Goal: Task Accomplishment & Management: Use online tool/utility

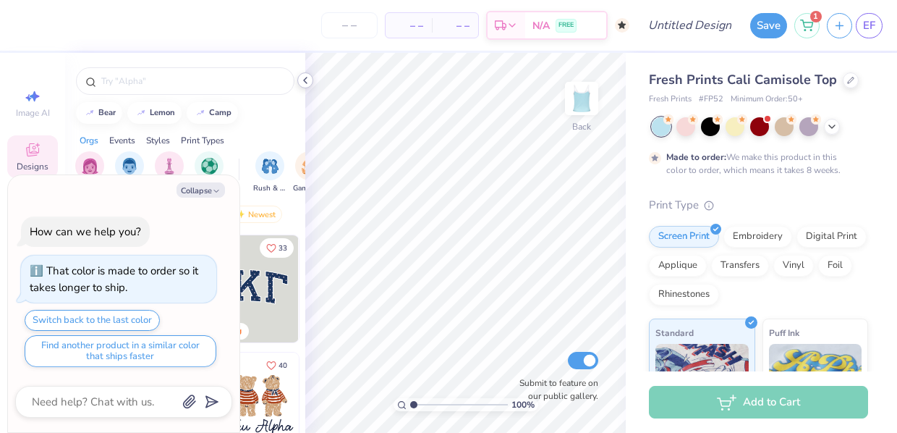
click at [308, 82] on icon at bounding box center [306, 81] width 12 height 12
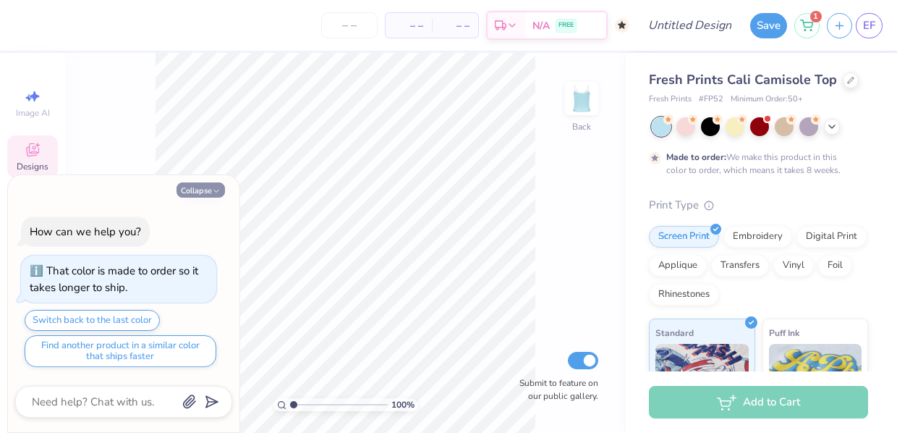
click at [194, 193] on button "Collapse" at bounding box center [201, 189] width 48 height 15
type textarea "x"
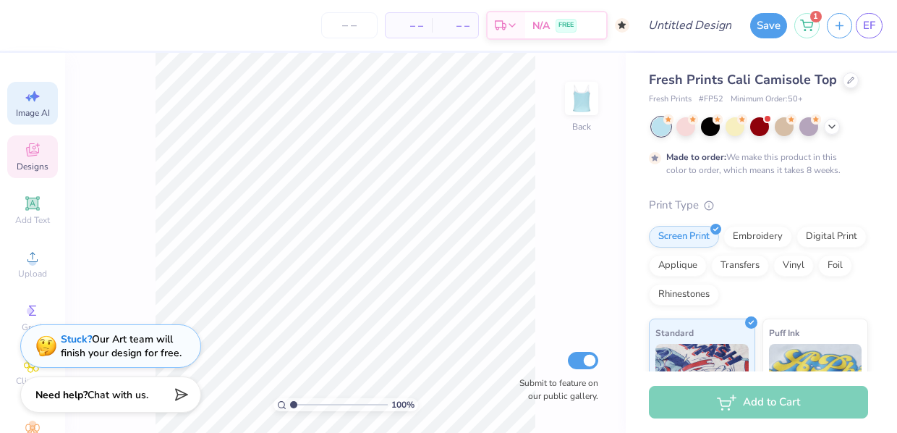
click at [30, 106] on div "Image AI" at bounding box center [32, 103] width 51 height 43
select select "4"
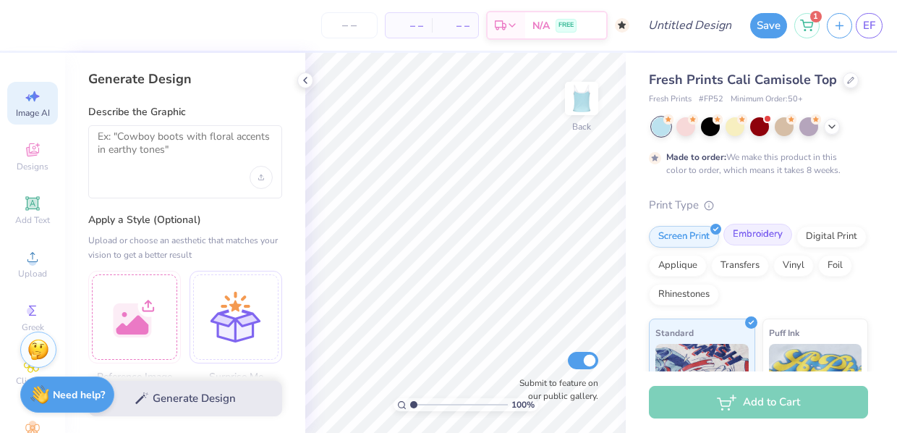
click at [753, 234] on div "Embroidery" at bounding box center [758, 235] width 69 height 22
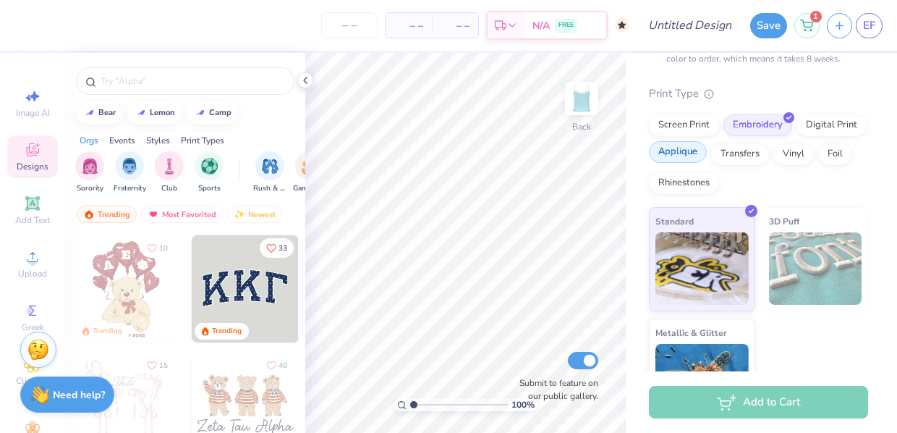
click at [666, 157] on div "Applique" at bounding box center [678, 152] width 58 height 22
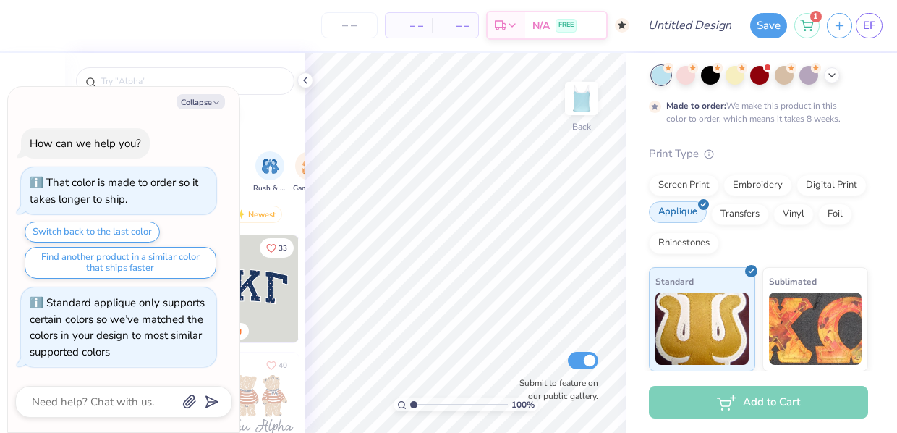
scroll to position [51, 0]
click at [211, 103] on button "Collapse" at bounding box center [201, 101] width 48 height 15
type textarea "x"
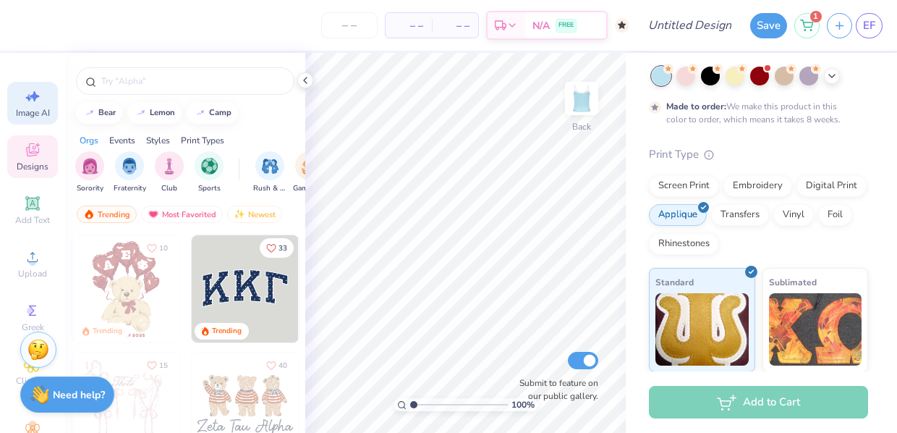
click at [29, 109] on span "Image AI" at bounding box center [33, 113] width 34 height 12
select select "4"
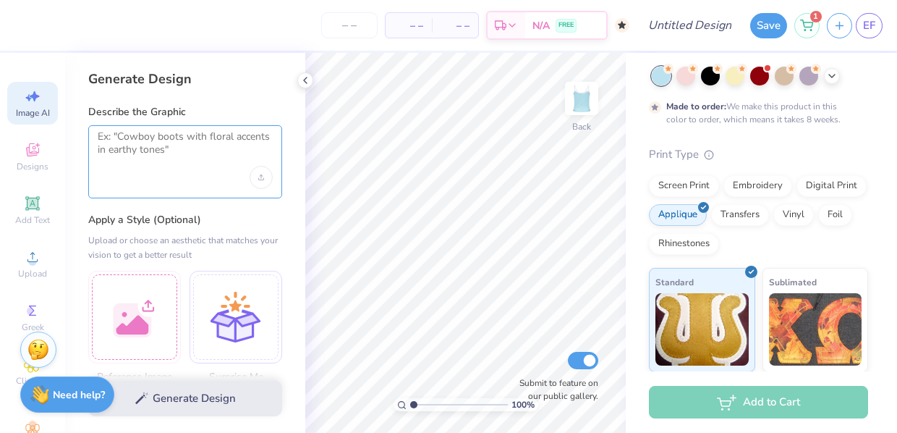
click at [144, 144] on textarea at bounding box center [185, 148] width 175 height 36
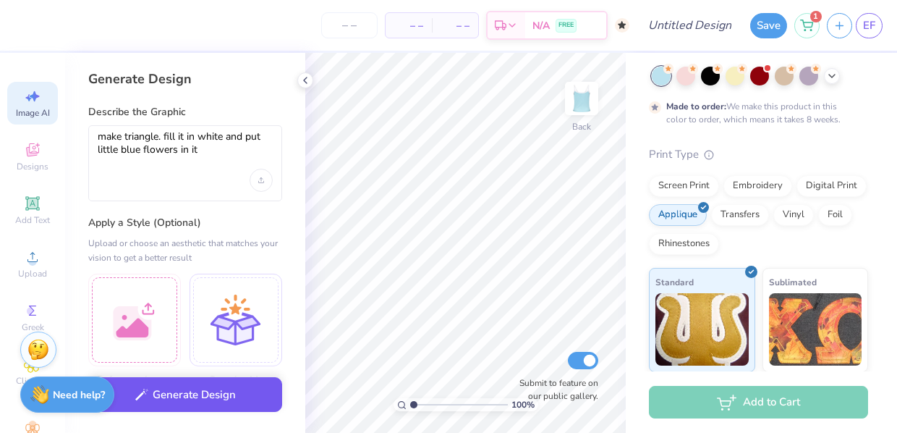
click at [176, 398] on button "Generate Design" at bounding box center [185, 394] width 194 height 35
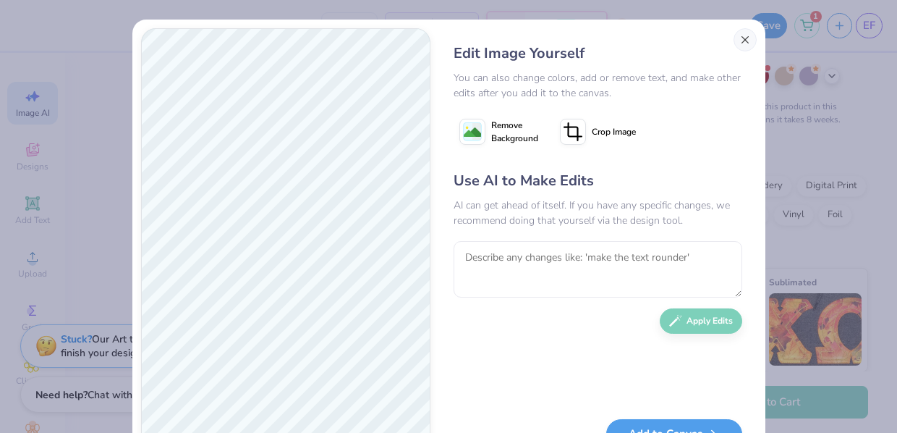
click at [744, 39] on button "Close" at bounding box center [745, 39] width 23 height 23
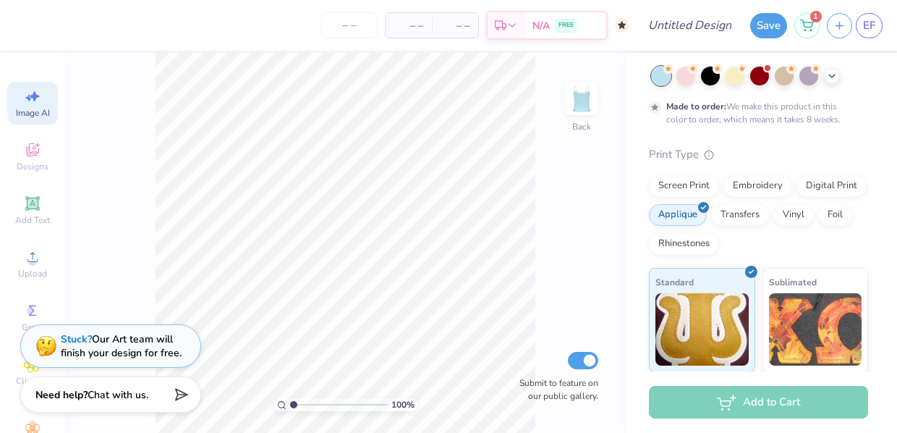
click at [35, 110] on span "Image AI" at bounding box center [33, 113] width 34 height 12
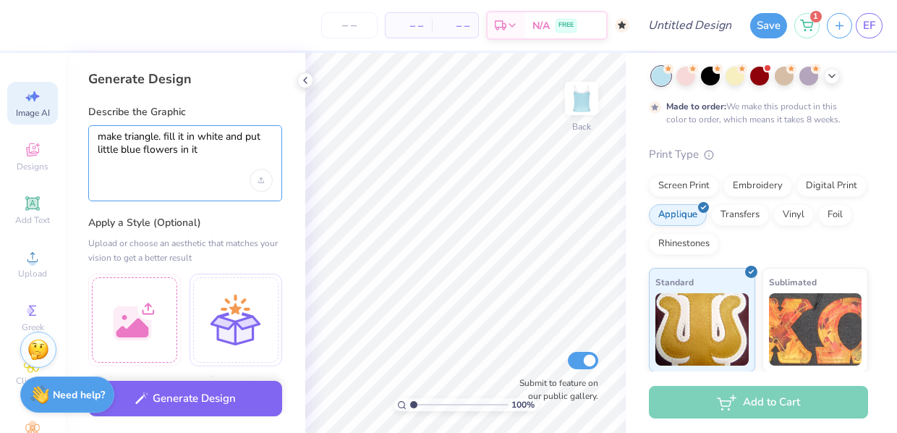
click at [177, 149] on textarea "make triangle. fill it in white and put little blue flowers in it" at bounding box center [185, 149] width 175 height 39
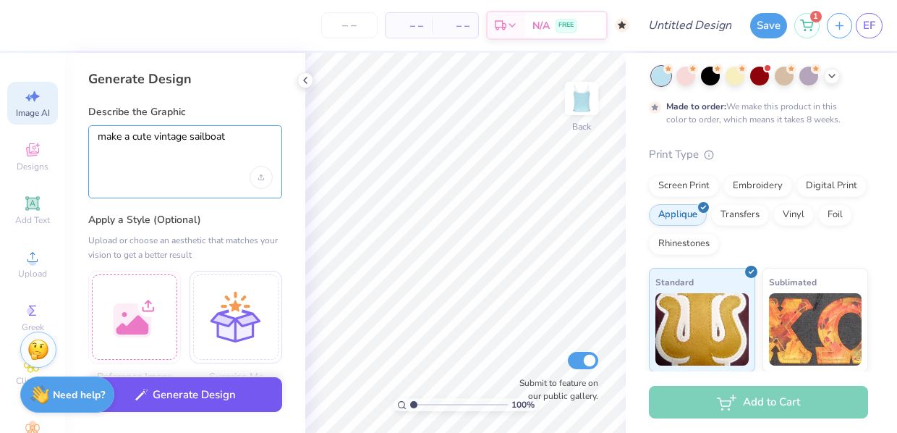
type textarea "make a cute vintage sailboat"
click at [177, 398] on button "Generate Design" at bounding box center [185, 394] width 194 height 35
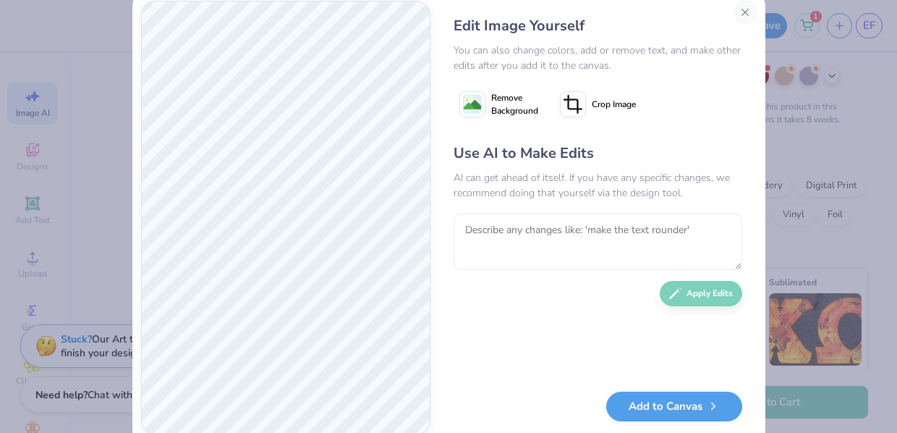
scroll to position [26, 0]
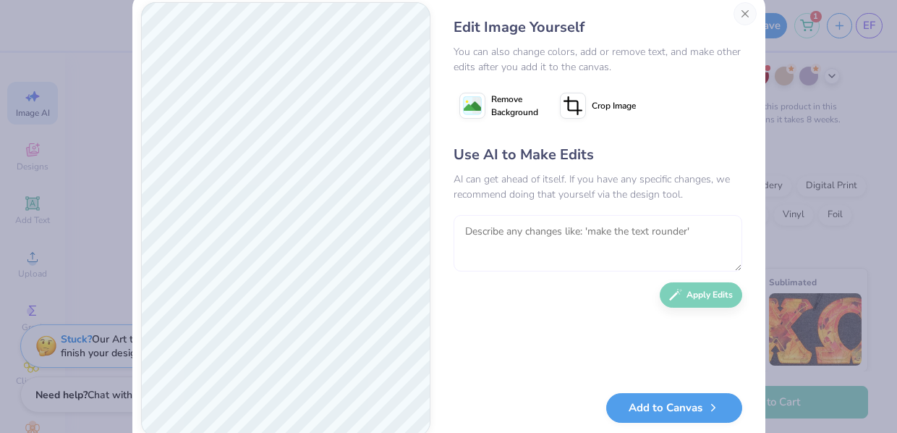
click at [511, 226] on textarea at bounding box center [598, 243] width 289 height 56
type textarea "n"
type textarea "make it more realistic"
click at [703, 292] on button "Apply Edits" at bounding box center [701, 291] width 82 height 25
click at [636, 406] on button "Add to Canvas" at bounding box center [674, 404] width 136 height 30
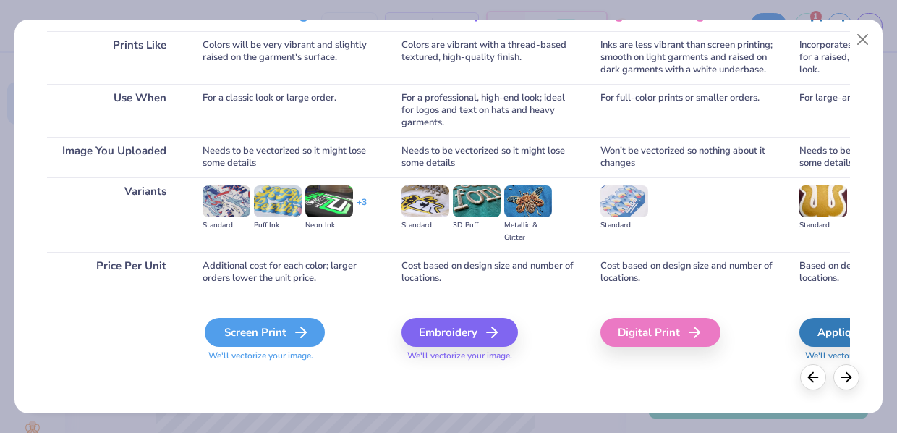
scroll to position [216, 0]
click at [286, 334] on div "Screen Print" at bounding box center [265, 332] width 120 height 29
click at [289, 328] on div "Screen Print" at bounding box center [265, 332] width 120 height 29
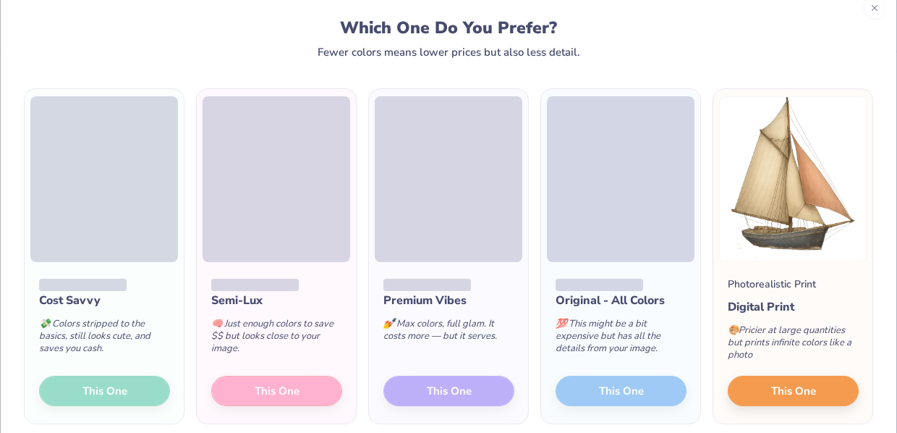
scroll to position [30, 0]
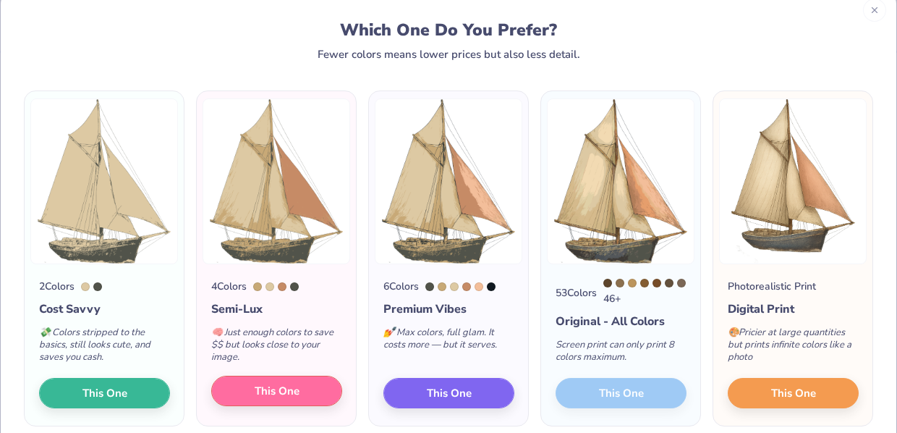
click at [274, 399] on span "This One" at bounding box center [277, 391] width 45 height 17
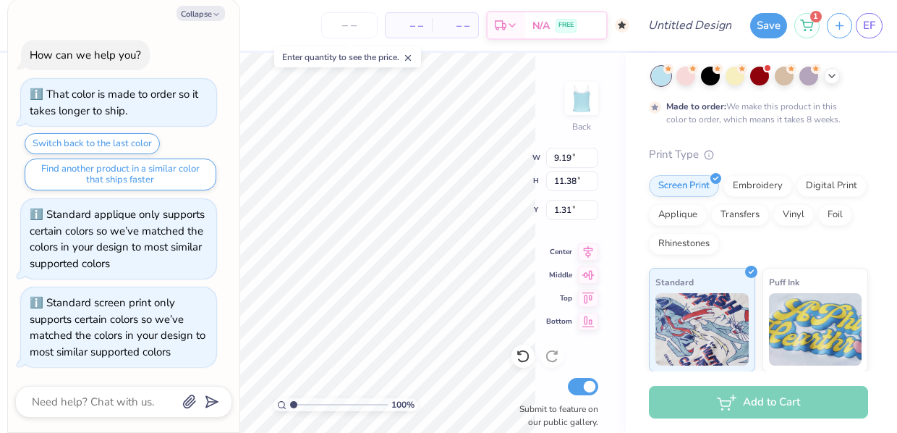
type textarea "x"
type input "5.58"
type input "6.90"
type textarea "x"
type input "3.24"
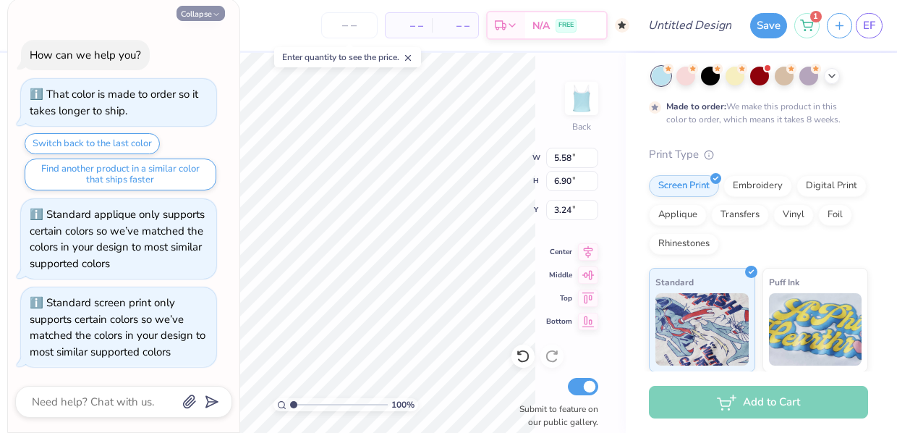
click at [198, 14] on button "Collapse" at bounding box center [201, 13] width 48 height 15
type textarea "x"
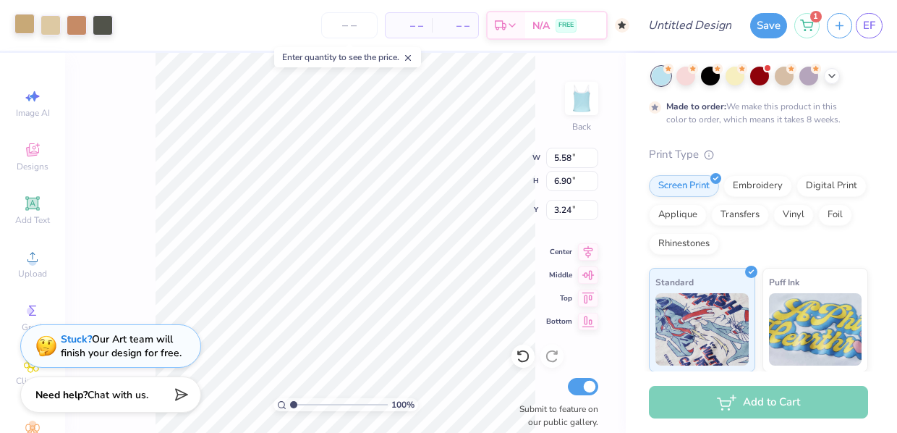
click at [29, 22] on div at bounding box center [24, 24] width 20 height 20
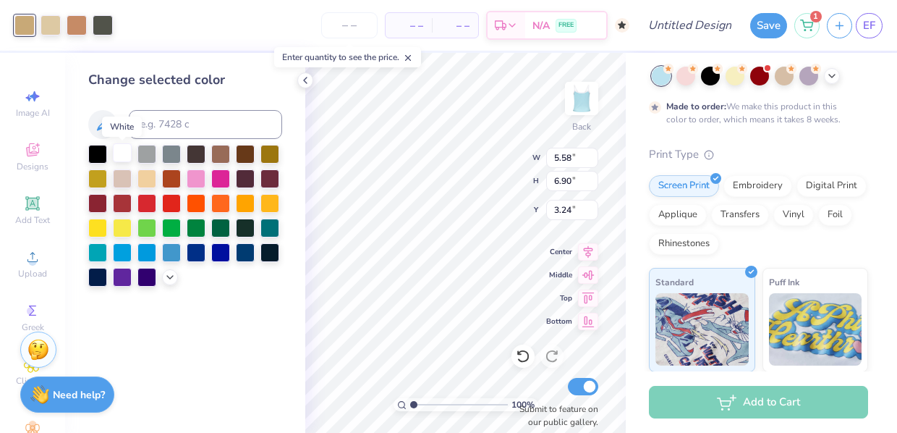
click at [125, 161] on div at bounding box center [122, 152] width 19 height 19
click at [171, 281] on icon at bounding box center [170, 276] width 12 height 12
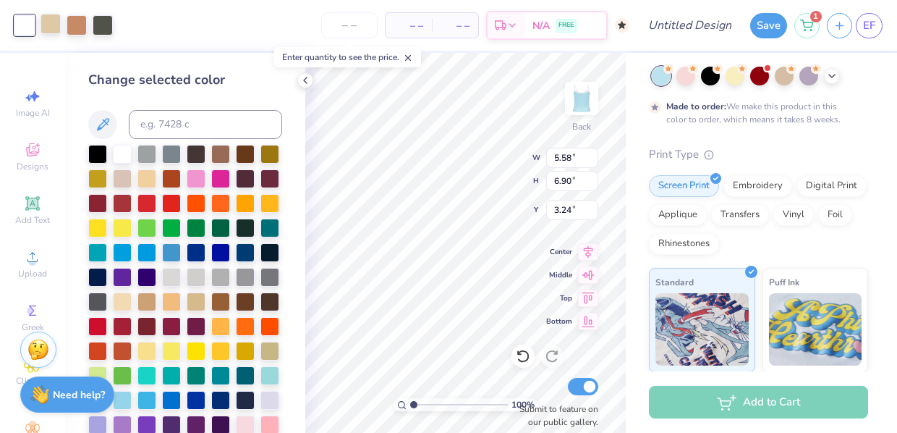
click at [56, 29] on div at bounding box center [51, 24] width 20 height 20
click at [175, 276] on div at bounding box center [171, 275] width 19 height 19
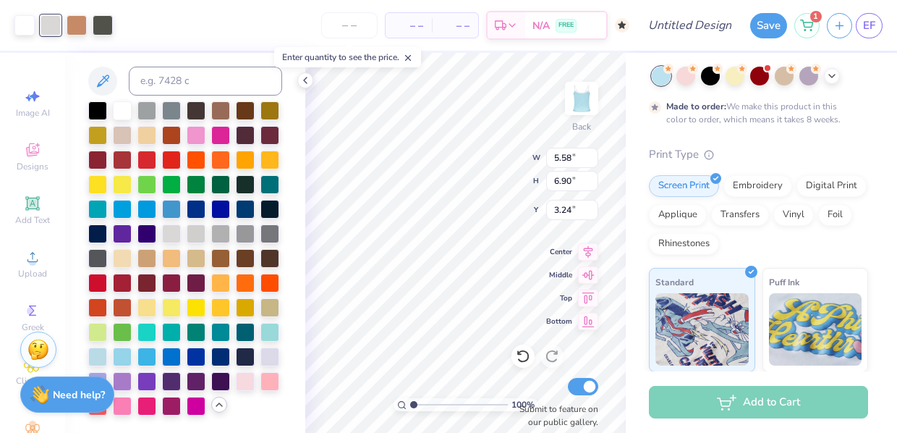
scroll to position [46, 0]
click at [77, 25] on div at bounding box center [77, 24] width 20 height 20
click at [244, 233] on div at bounding box center [245, 232] width 19 height 19
click at [217, 233] on div at bounding box center [220, 232] width 19 height 19
click at [106, 31] on div at bounding box center [103, 24] width 20 height 20
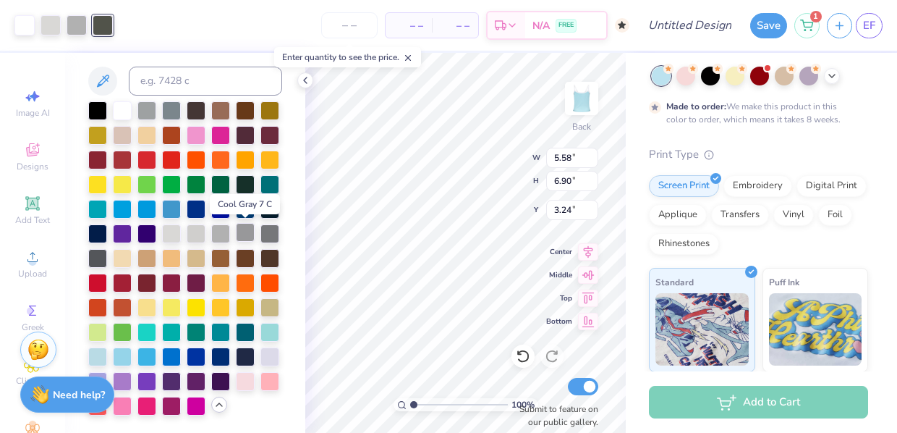
click at [248, 229] on div at bounding box center [245, 232] width 19 height 19
click at [269, 234] on div at bounding box center [269, 232] width 19 height 19
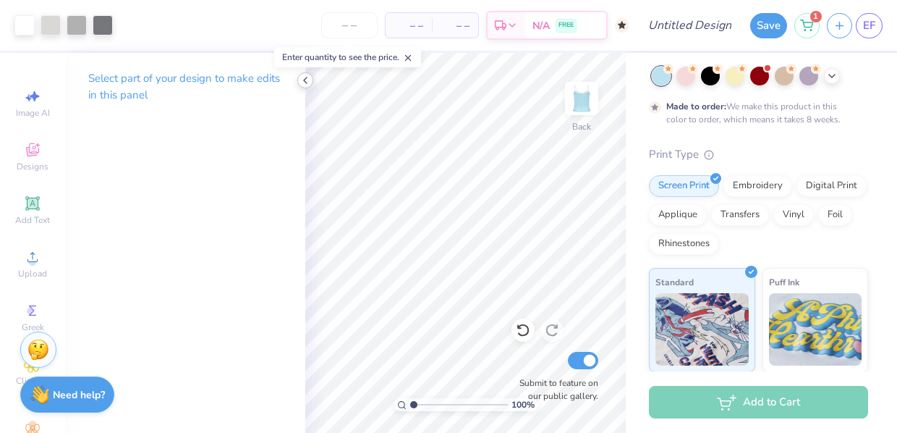
click at [305, 82] on icon at bounding box center [306, 81] width 12 height 12
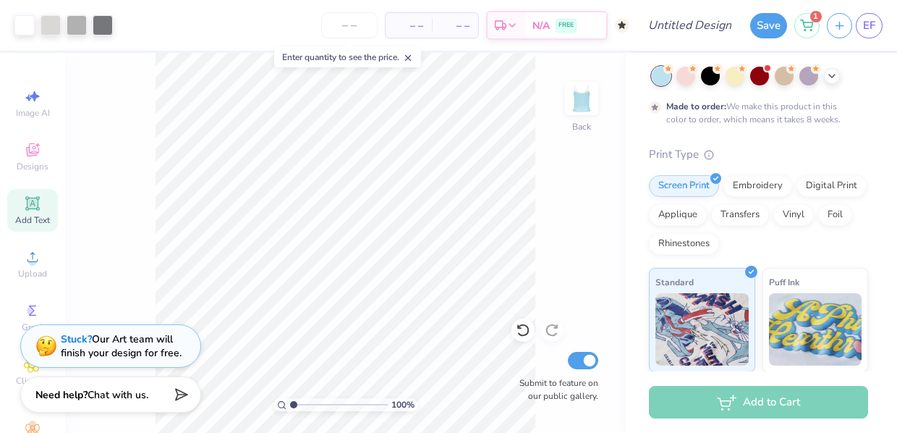
click at [30, 212] on div "Add Text" at bounding box center [32, 210] width 51 height 43
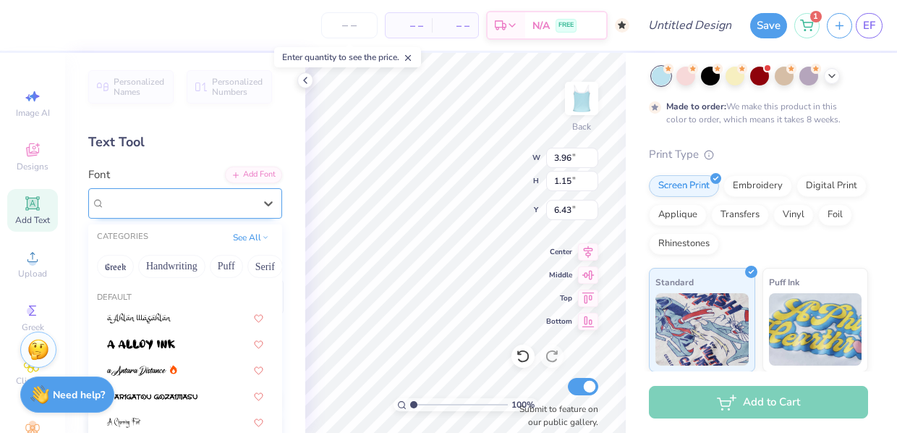
click at [250, 200] on div "Super Dream" at bounding box center [179, 203] width 152 height 22
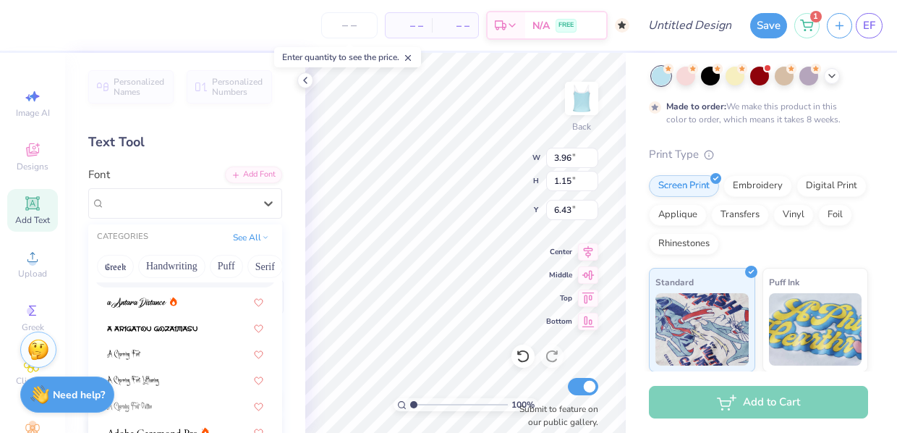
scroll to position [69, 0]
click at [181, 297] on div at bounding box center [185, 299] width 156 height 15
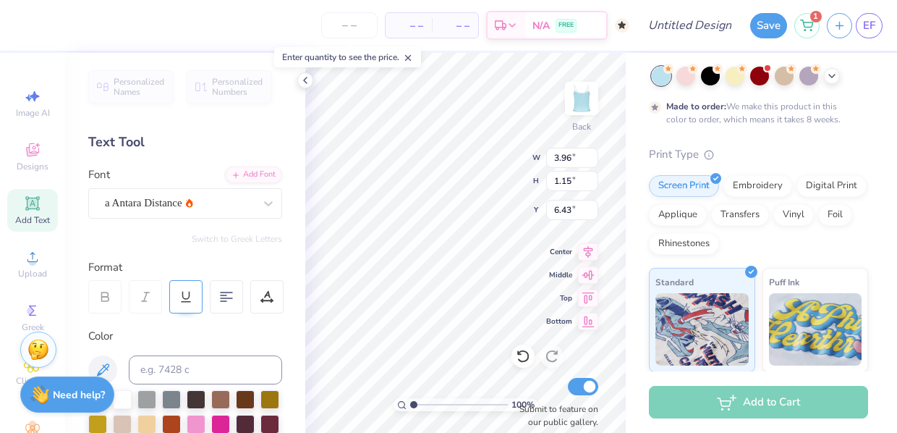
type input "4.55"
type input "1.49"
type input "6.25"
type textarea "ALPHA"
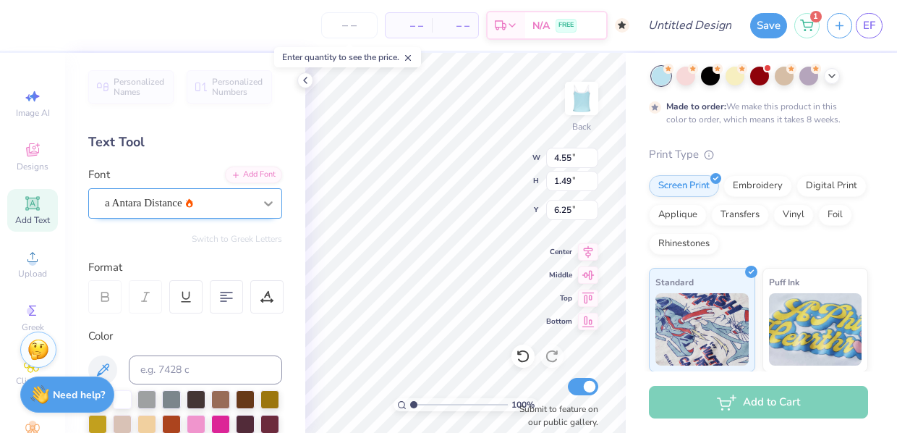
click at [270, 203] on icon at bounding box center [268, 203] width 9 height 5
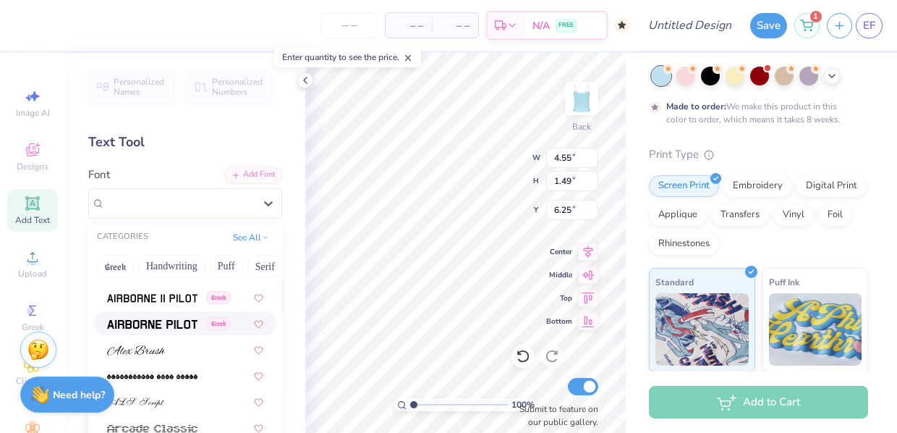
scroll to position [310, 0]
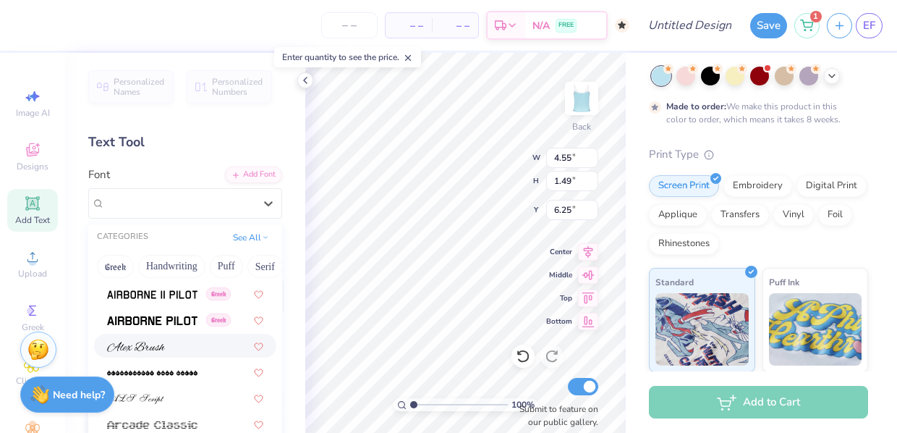
click at [205, 352] on div at bounding box center [185, 345] width 156 height 15
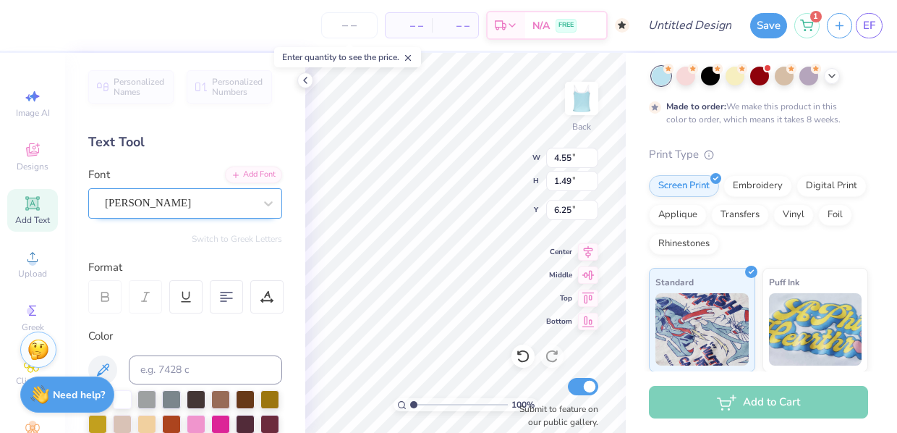
click at [253, 200] on div "[PERSON_NAME]" at bounding box center [179, 203] width 152 height 22
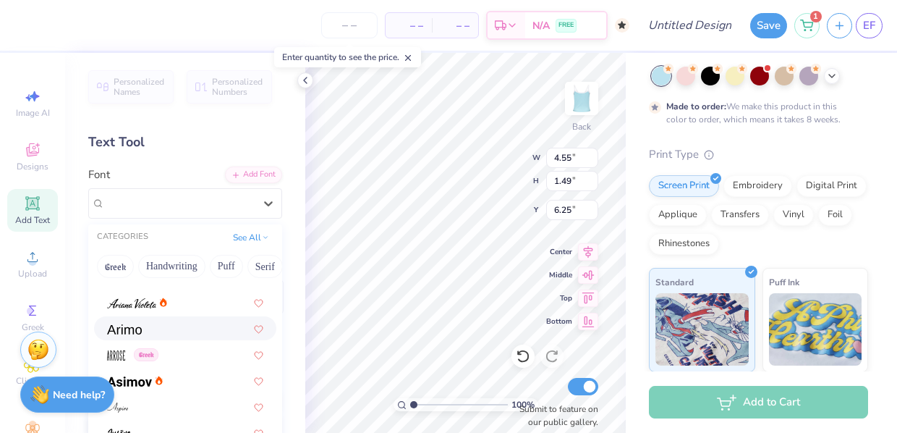
scroll to position [477, 0]
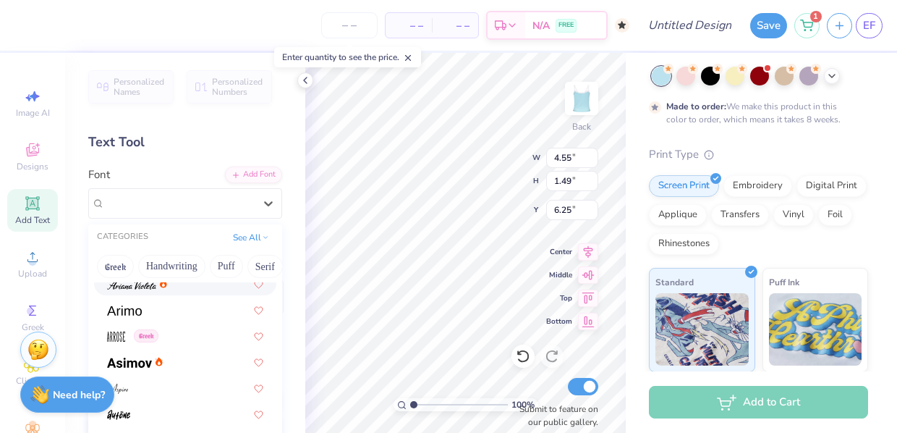
click at [205, 287] on div at bounding box center [185, 283] width 156 height 15
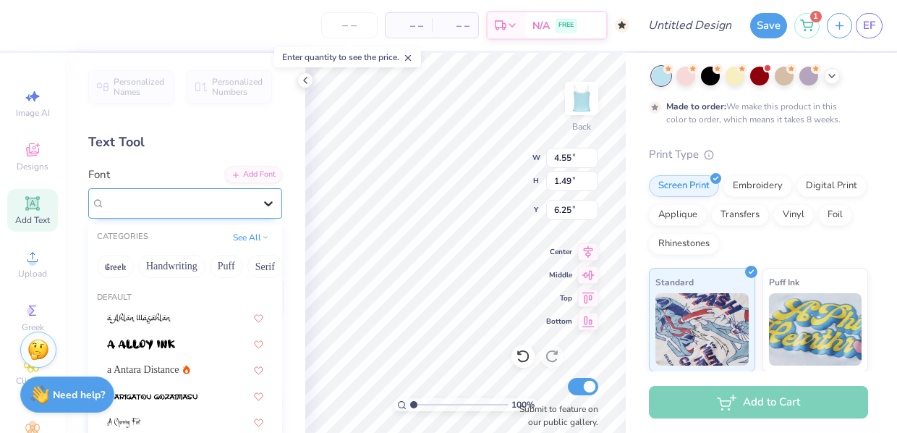
click at [261, 190] on div at bounding box center [268, 203] width 26 height 26
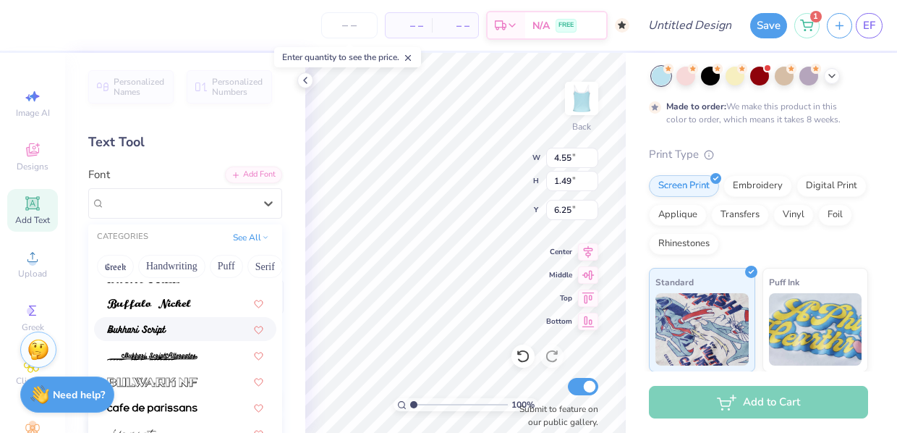
scroll to position [1343, 0]
click at [221, 308] on div at bounding box center [185, 302] width 156 height 15
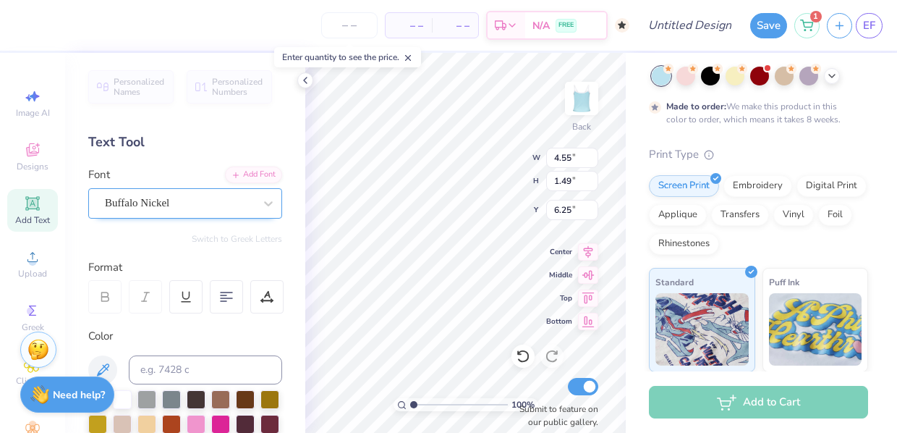
click at [241, 204] on div "Buffalo Nickel" at bounding box center [179, 203] width 152 height 22
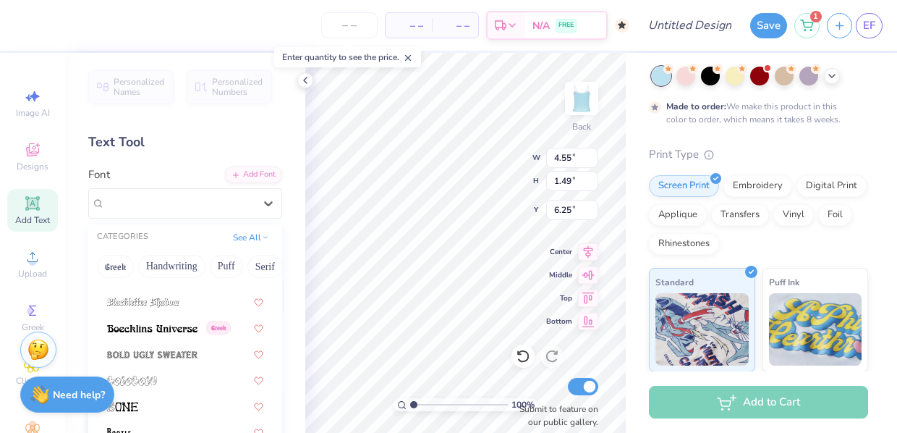
scroll to position [825, 0]
click at [168, 331] on img at bounding box center [152, 327] width 90 height 10
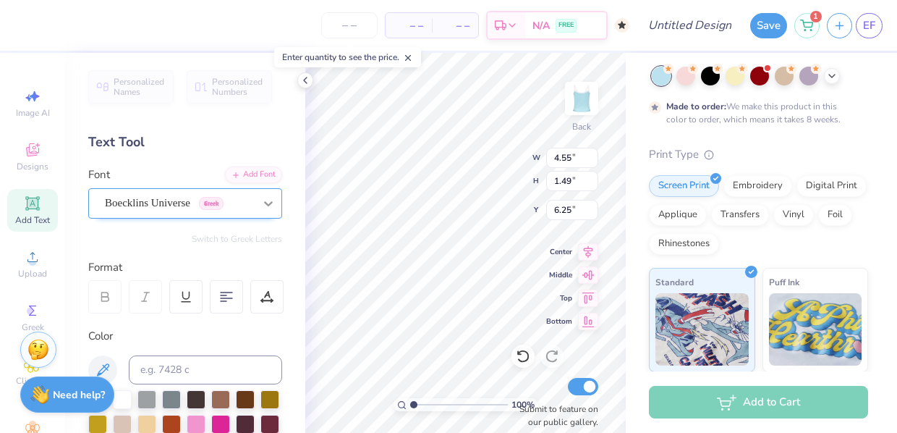
click at [262, 202] on icon at bounding box center [268, 203] width 14 height 14
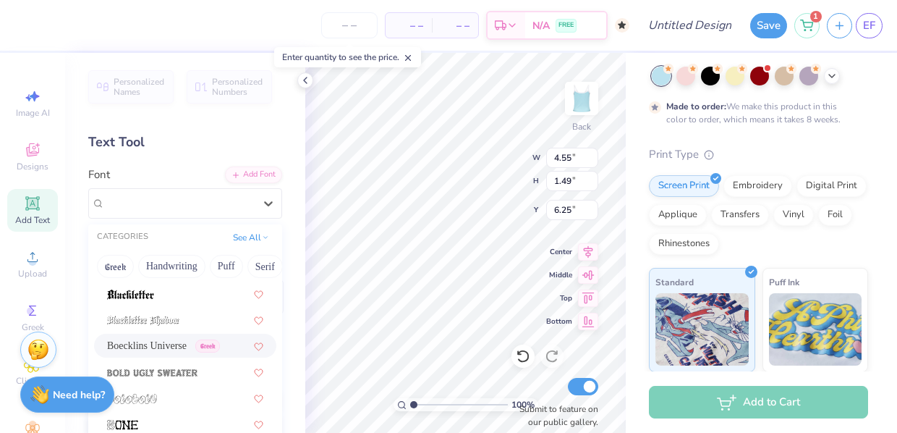
scroll to position [808, 0]
click at [199, 294] on div at bounding box center [185, 291] width 156 height 15
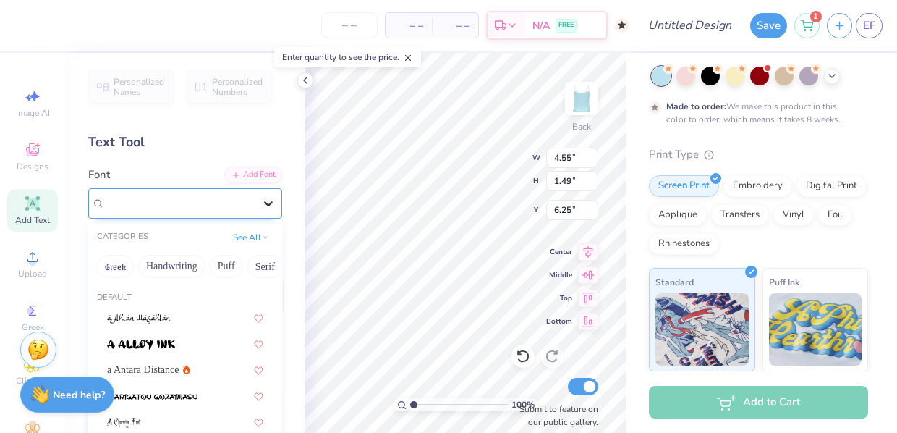
click at [277, 207] on div at bounding box center [268, 203] width 26 height 26
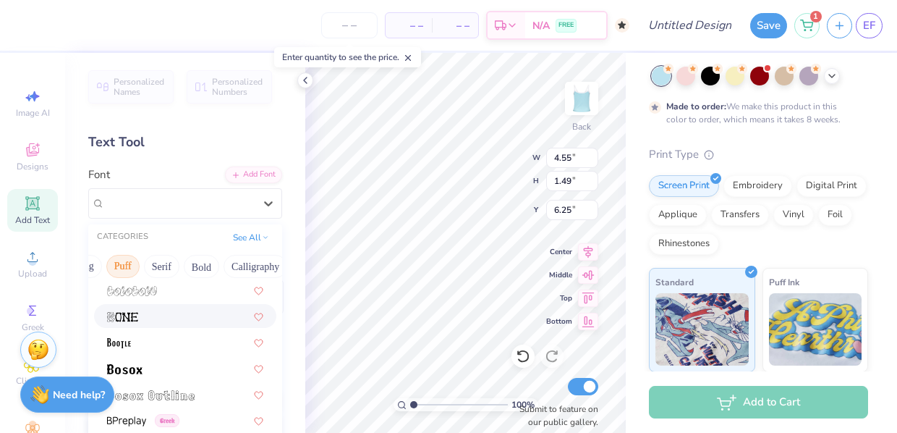
scroll to position [0, 156]
click at [198, 270] on button "Calligraphy" at bounding box center [203, 266] width 64 height 23
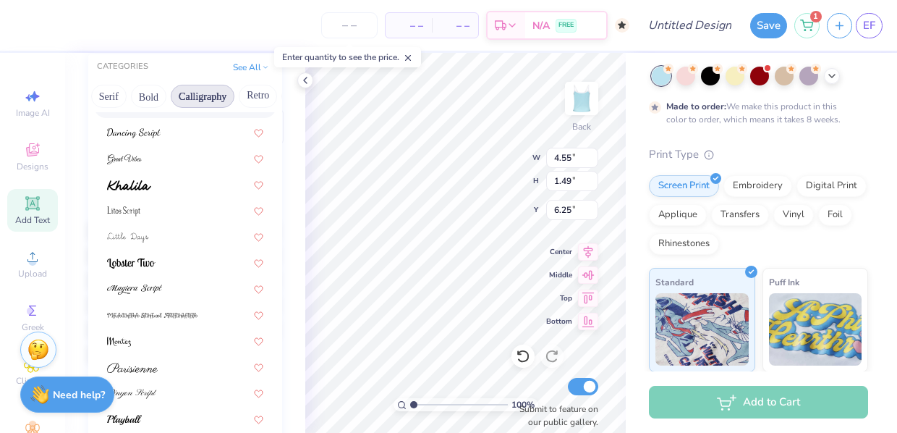
scroll to position [177, 0]
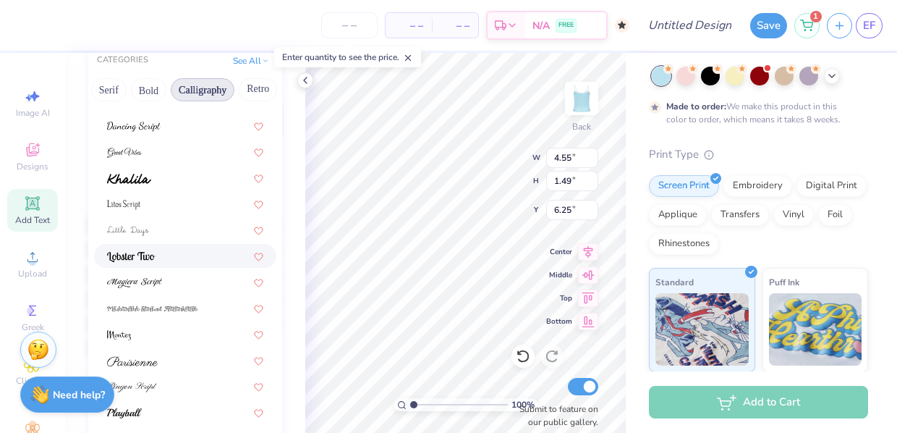
click at [179, 257] on div at bounding box center [185, 255] width 156 height 15
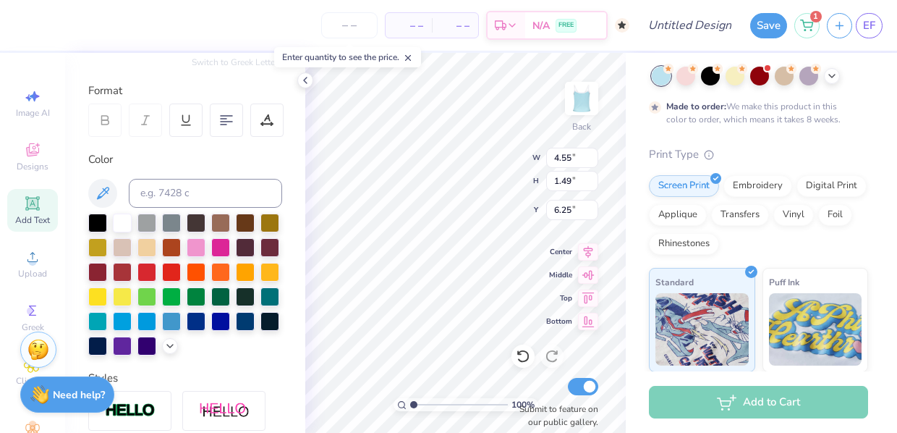
type input "5.58"
type input "6.90"
type input "3.24"
type input "4.83"
type input "1.52"
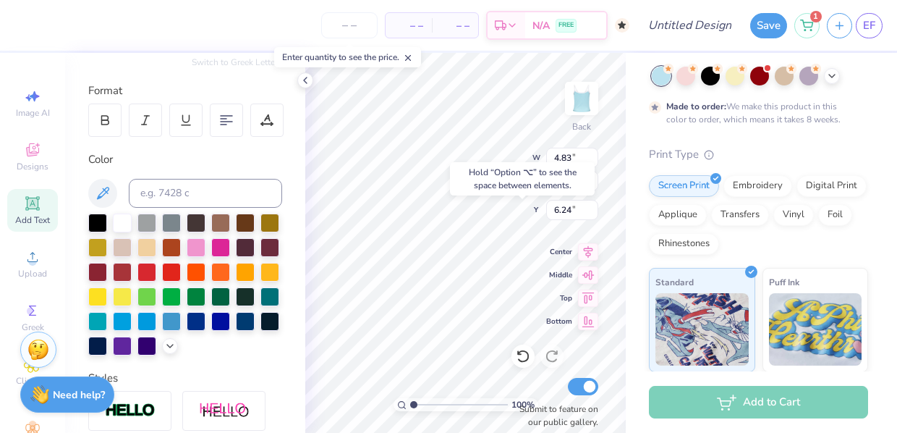
type input "3.24"
type input "4.59"
type input "1.44"
type input "3.24"
type input "1.44"
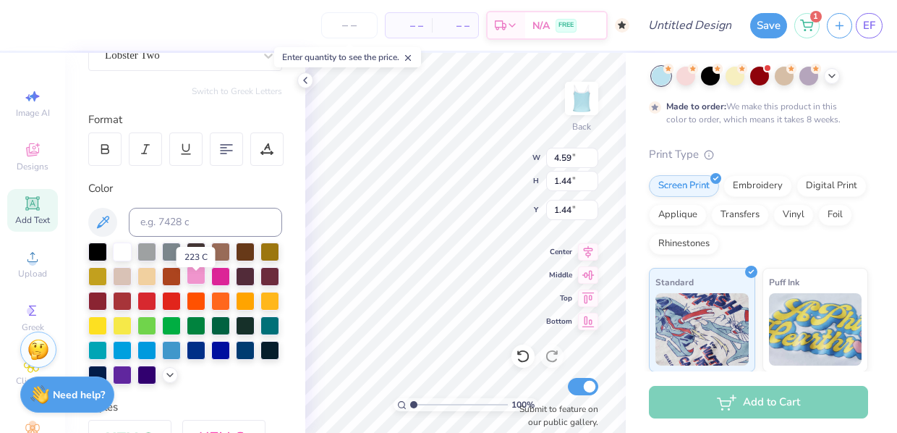
scroll to position [138, 0]
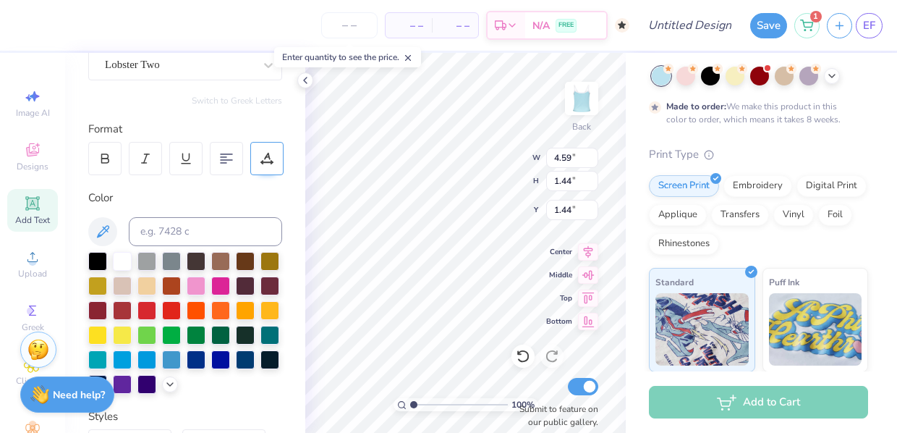
type textarea "SIGMA TAU"
click at [268, 155] on icon at bounding box center [266, 158] width 13 height 13
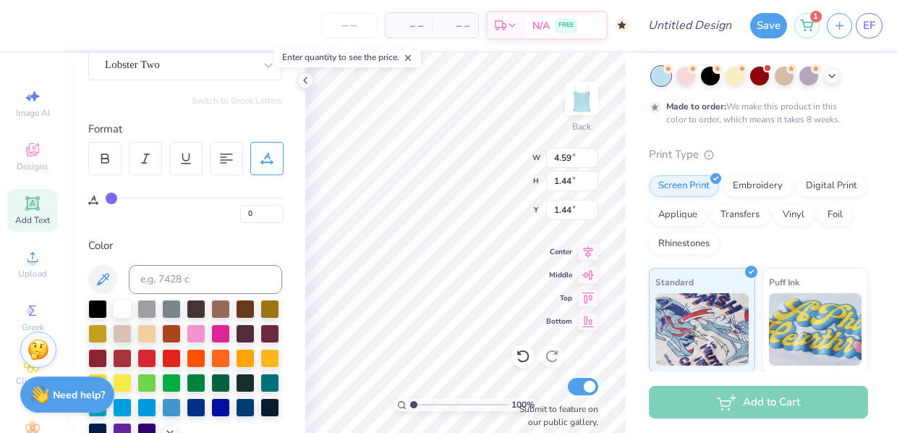
click at [268, 153] on icon at bounding box center [267, 156] width 7 height 7
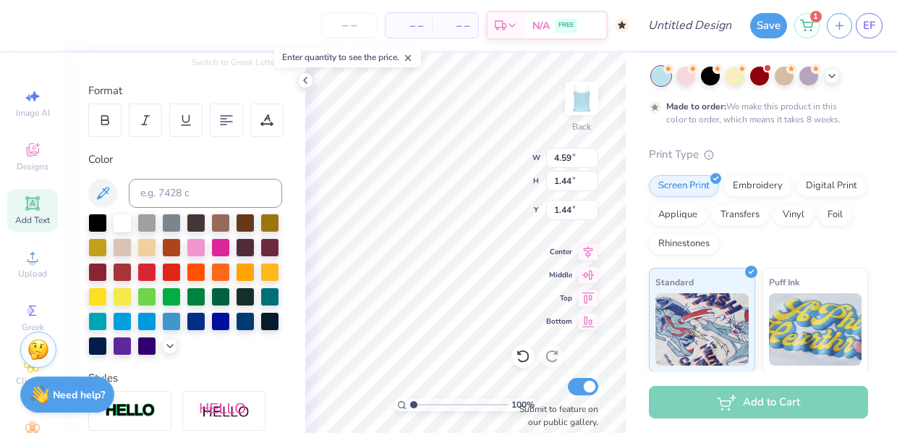
scroll to position [185, 0]
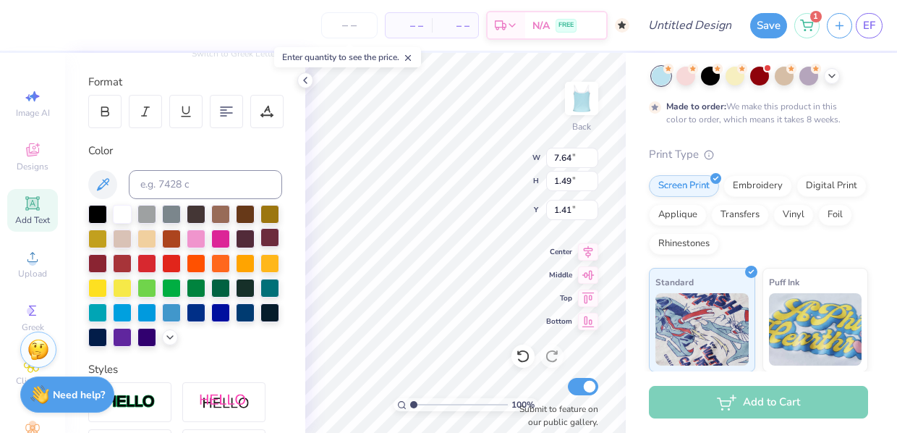
type input "4.46"
type input "0.87"
type input "4.69"
type input "3.64"
type input "0.71"
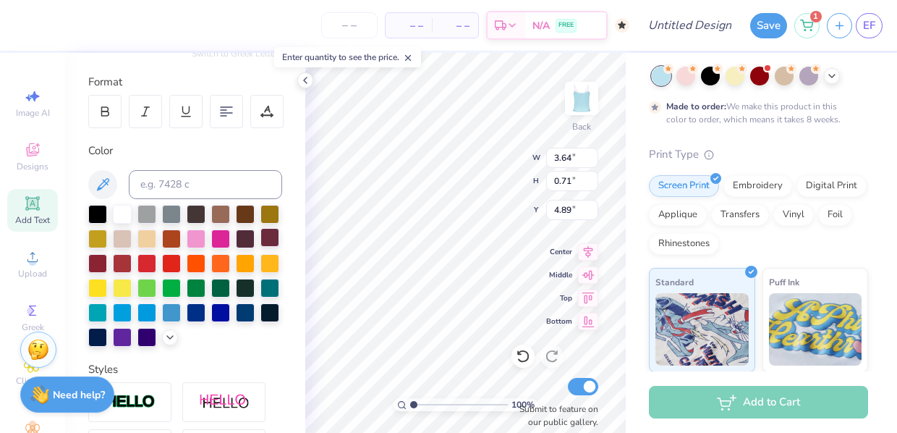
type input "4.13"
type input "0.81"
type textarea "SIGMA TAU"
click at [225, 107] on 376 at bounding box center [227, 107] width 12 height 0
click at [224, 107] on icon at bounding box center [226, 111] width 13 height 13
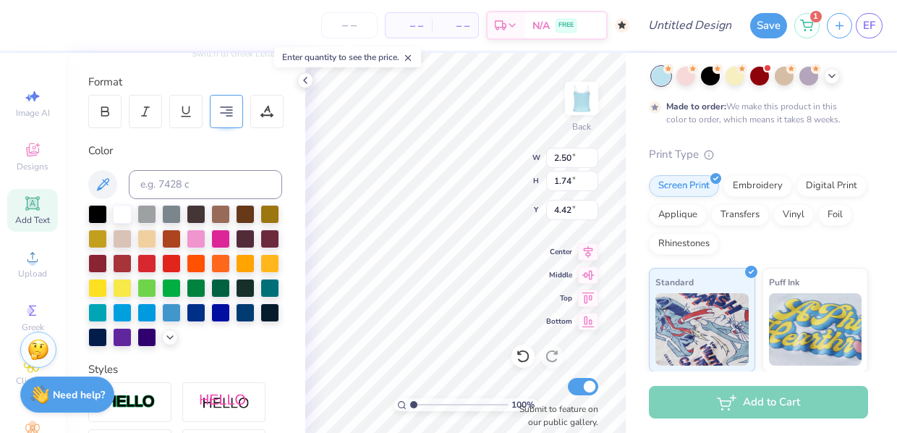
type input "4.69"
type input "3.68"
type input "2.56"
type textarea "SIGMA"
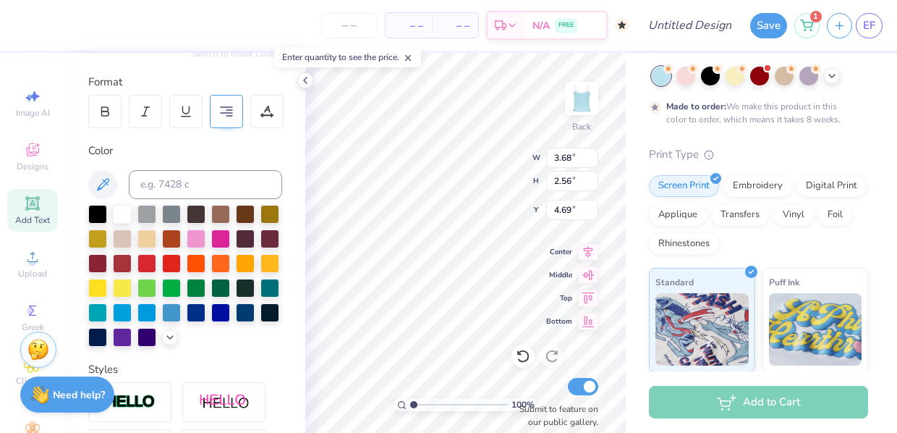
scroll to position [0, 1]
type input "6.41"
type textarea "TAU"
type input "3.43"
type input "4.25"
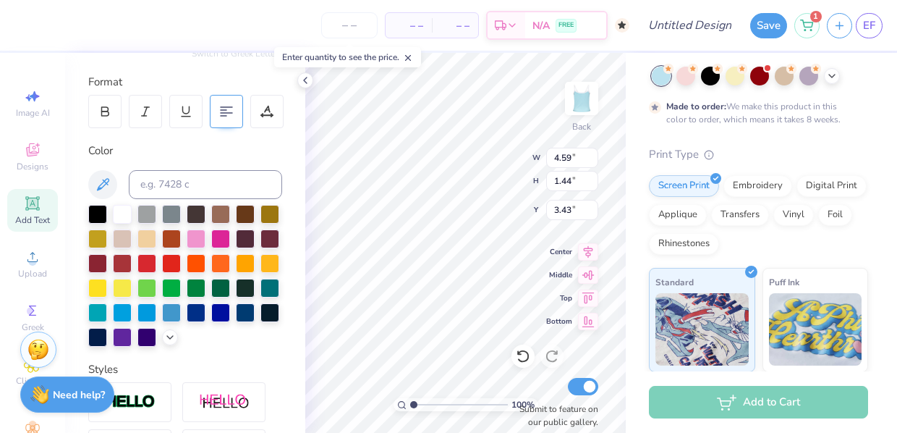
type input "1.34"
type input "3.09"
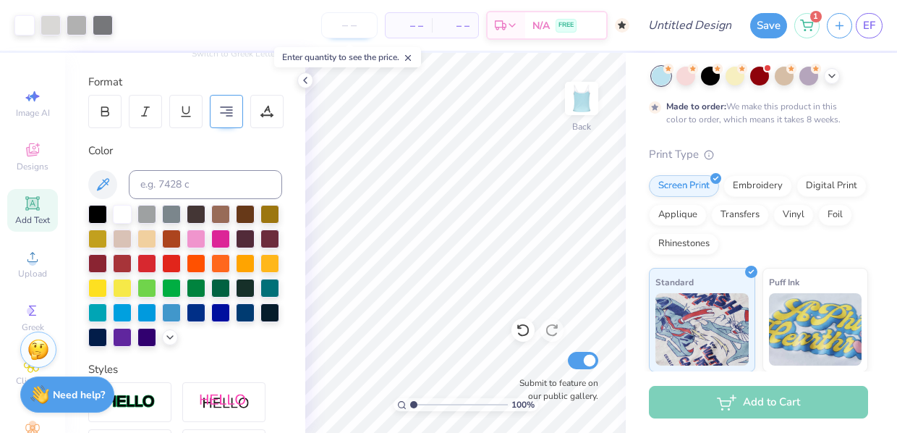
click at [344, 22] on input "number" at bounding box center [349, 25] width 56 height 26
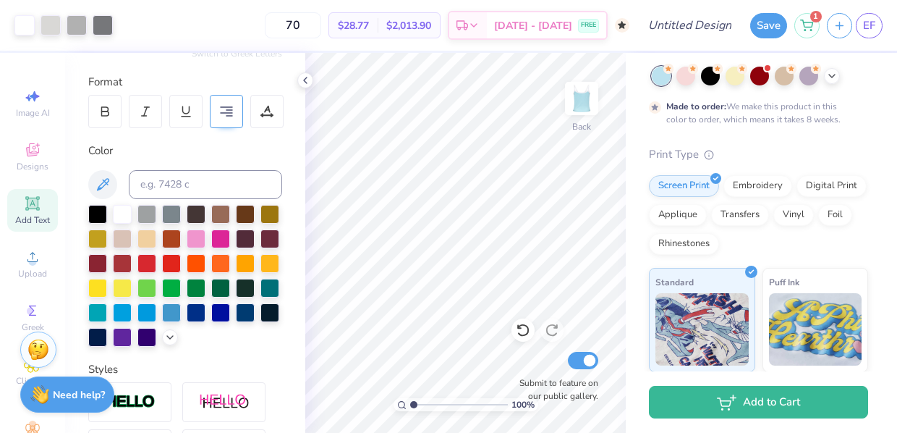
type input "70"
click at [250, 33] on div "70 $28.77 Per Item $2,013.90 Total Est. Delivery [DATE] - [DATE] FREE" at bounding box center [374, 25] width 509 height 51
click at [477, 27] on polyline at bounding box center [474, 27] width 6 height 3
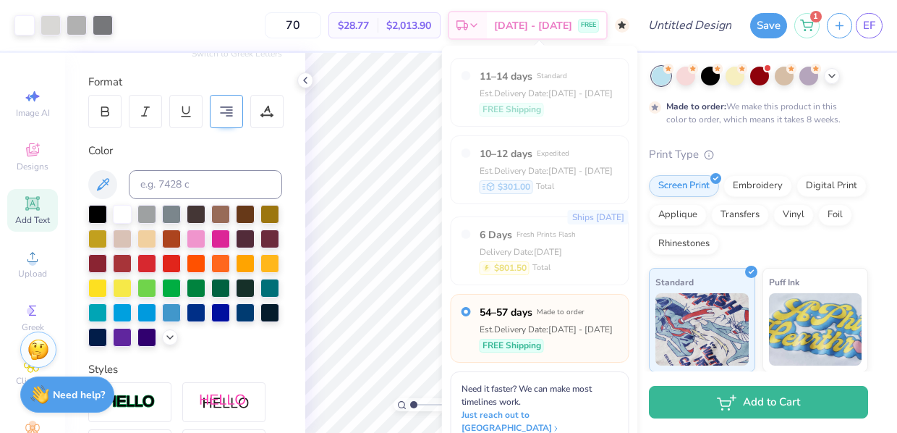
click at [407, 50] on div "70 $28.77 Per Item $2,013.90 Total Est. Delivery [DATE] - [DATE] FREE" at bounding box center [374, 25] width 509 height 51
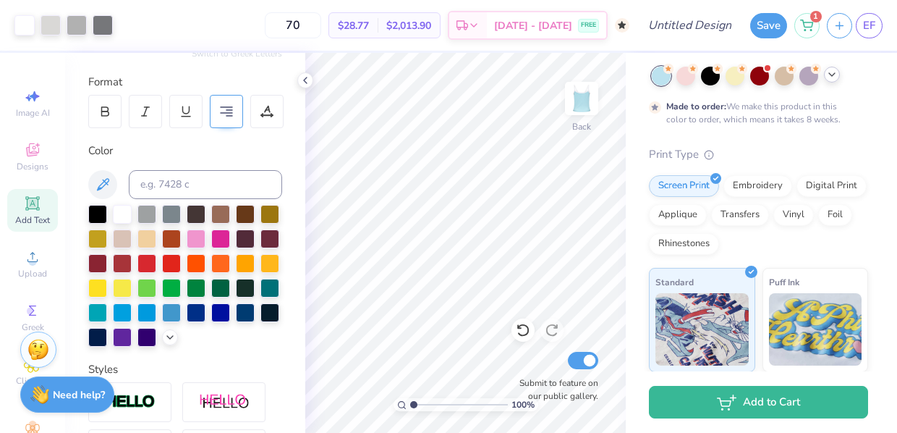
click at [828, 80] on div at bounding box center [832, 75] width 16 height 16
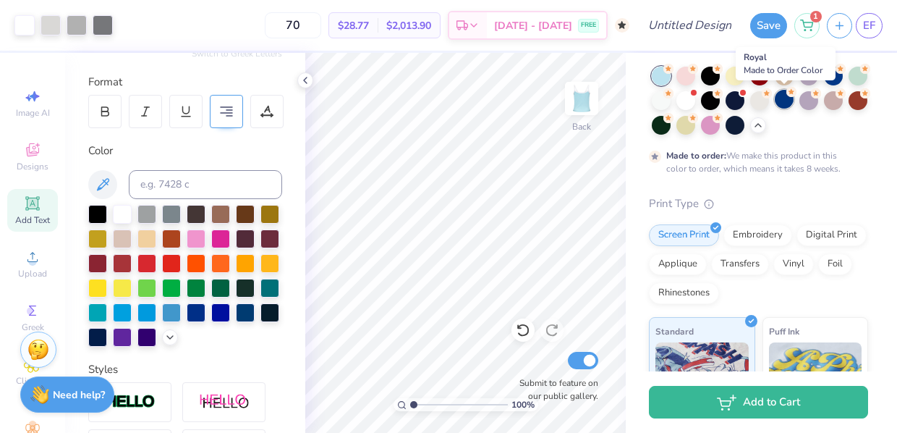
click at [785, 100] on div at bounding box center [784, 99] width 19 height 19
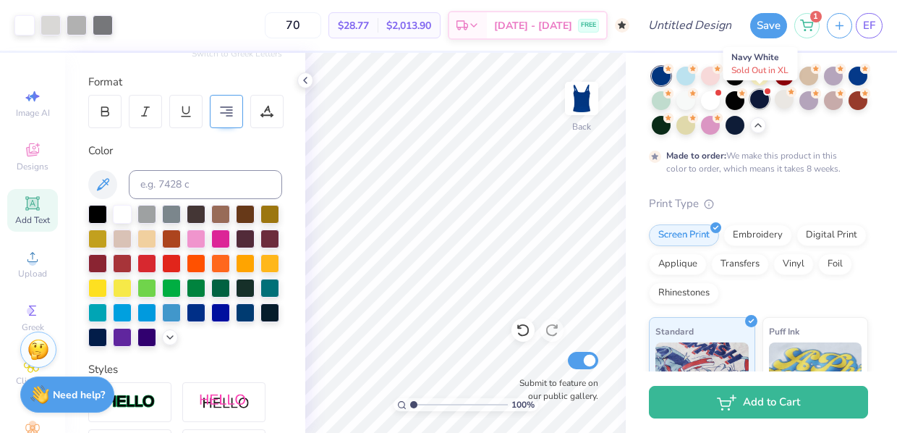
click at [761, 100] on div at bounding box center [759, 99] width 19 height 19
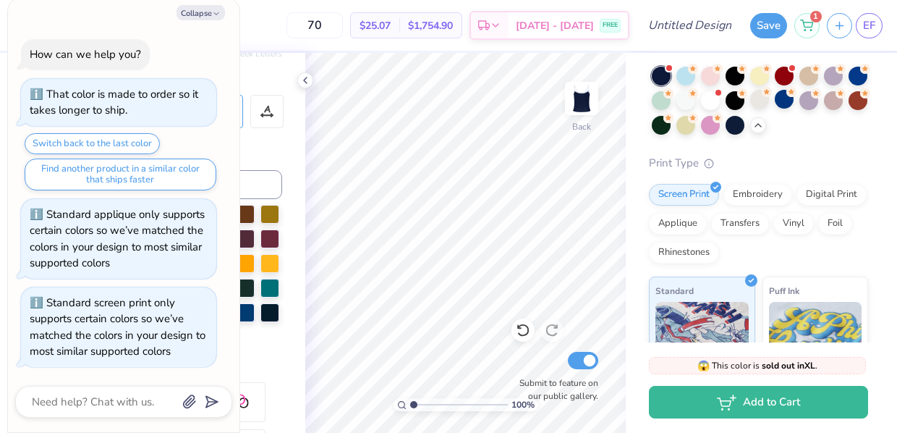
scroll to position [308, 0]
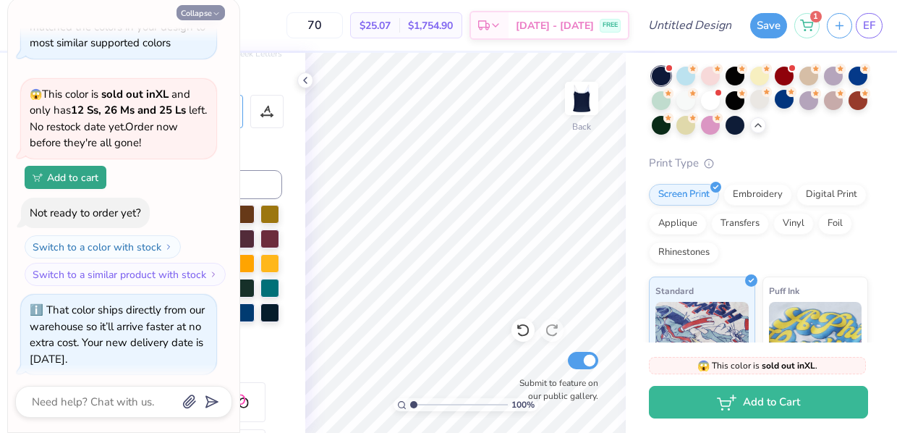
click at [203, 14] on button "Collapse" at bounding box center [201, 12] width 48 height 15
type textarea "x"
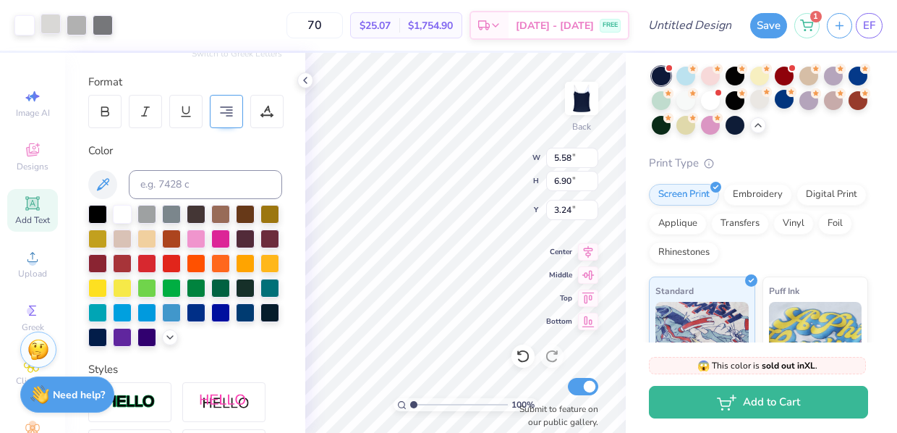
type input "3.09"
click at [23, 27] on div at bounding box center [24, 24] width 20 height 20
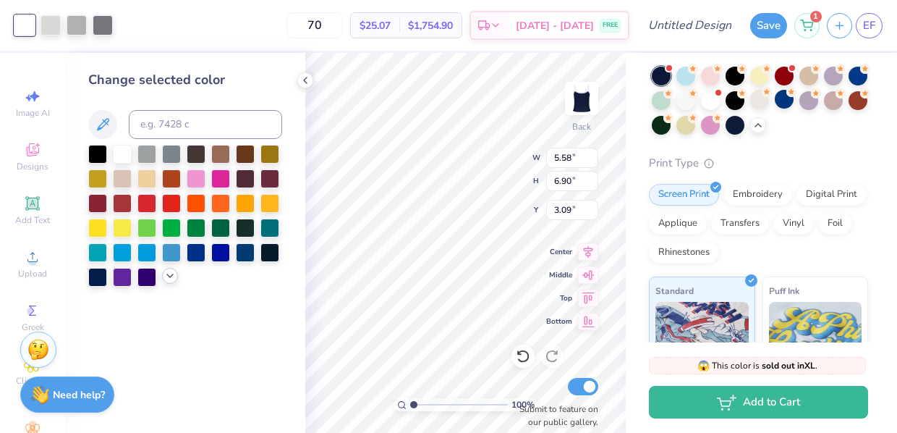
click at [172, 281] on icon at bounding box center [170, 276] width 12 height 12
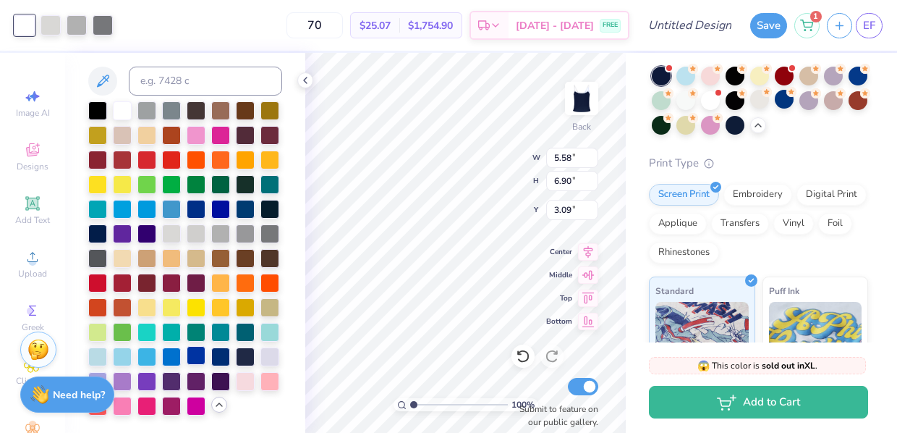
scroll to position [46, 0]
click at [93, 355] on div at bounding box center [97, 355] width 19 height 19
click at [140, 356] on div at bounding box center [146, 355] width 19 height 19
click at [125, 353] on div at bounding box center [122, 355] width 19 height 19
click at [54, 31] on div at bounding box center [51, 24] width 20 height 20
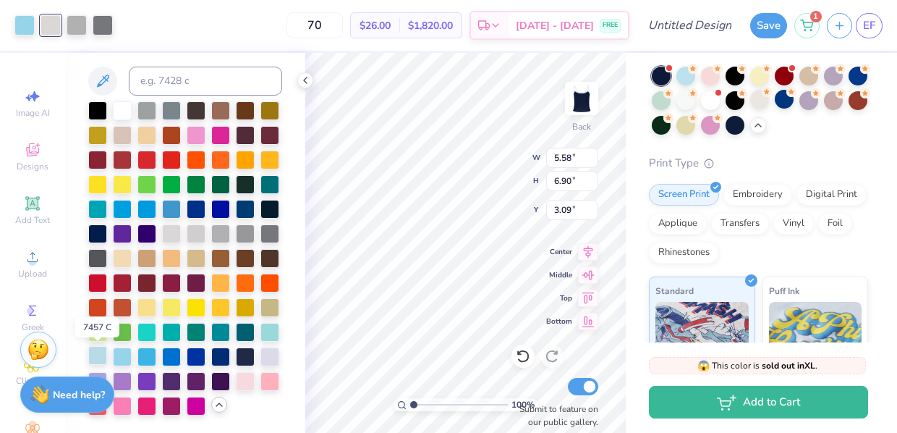
click at [97, 359] on div at bounding box center [97, 355] width 19 height 19
click at [76, 29] on div at bounding box center [77, 24] width 20 height 20
click at [270, 331] on div at bounding box center [269, 330] width 19 height 19
click at [109, 21] on div at bounding box center [103, 24] width 20 height 20
click at [148, 356] on div at bounding box center [146, 355] width 19 height 19
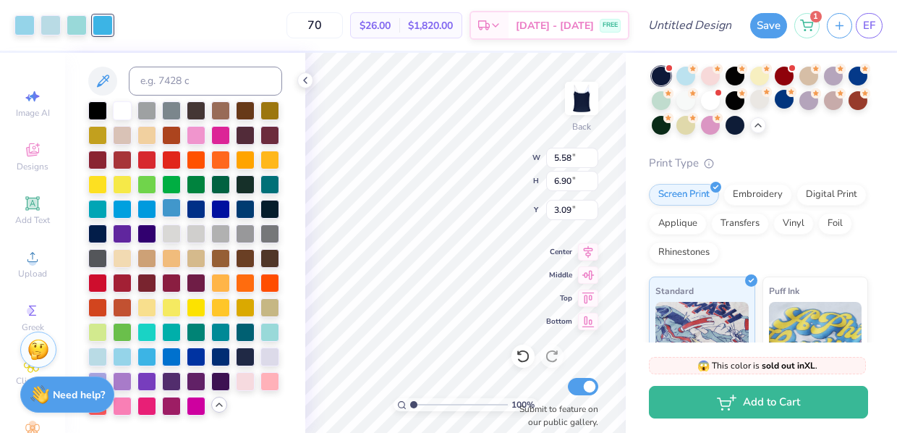
click at [169, 211] on div at bounding box center [171, 207] width 19 height 19
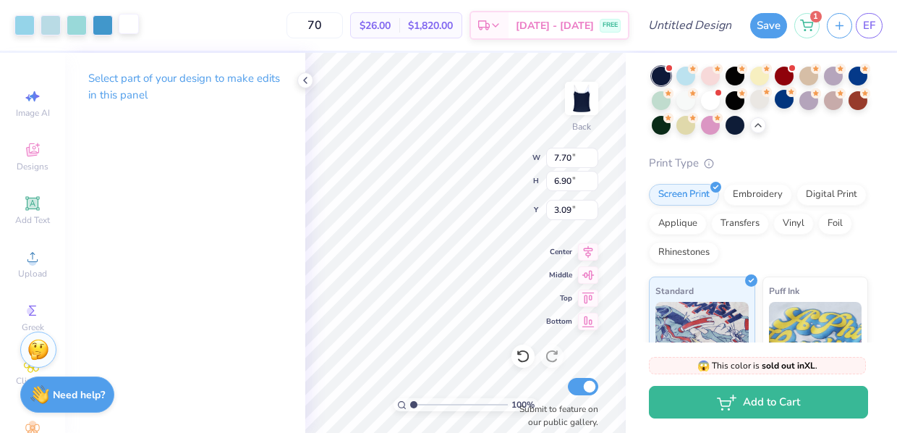
click at [129, 30] on div at bounding box center [129, 24] width 20 height 20
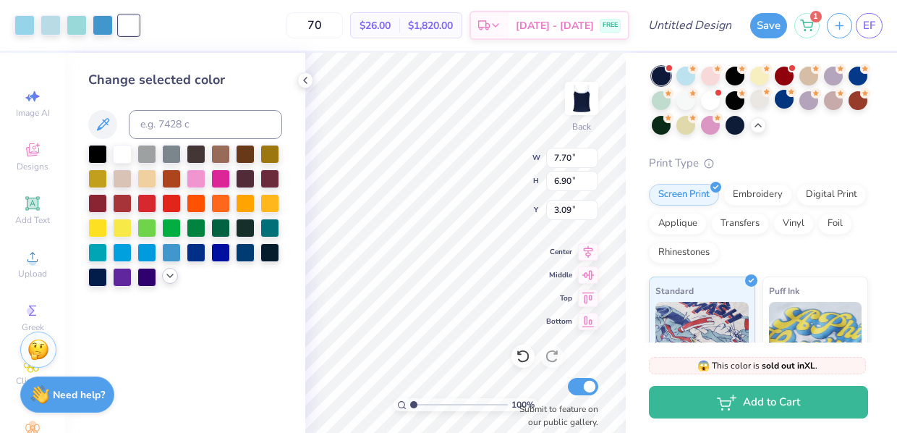
click at [174, 280] on icon at bounding box center [170, 276] width 12 height 12
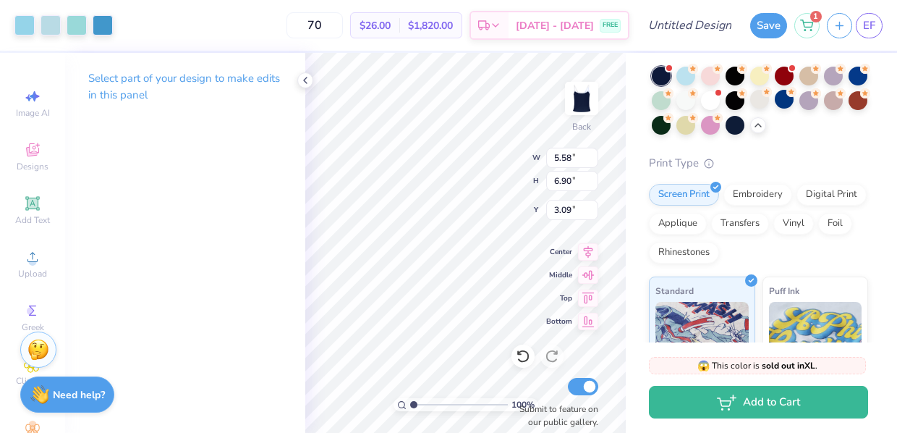
type input "4.87"
type input "6.02"
type input "3.97"
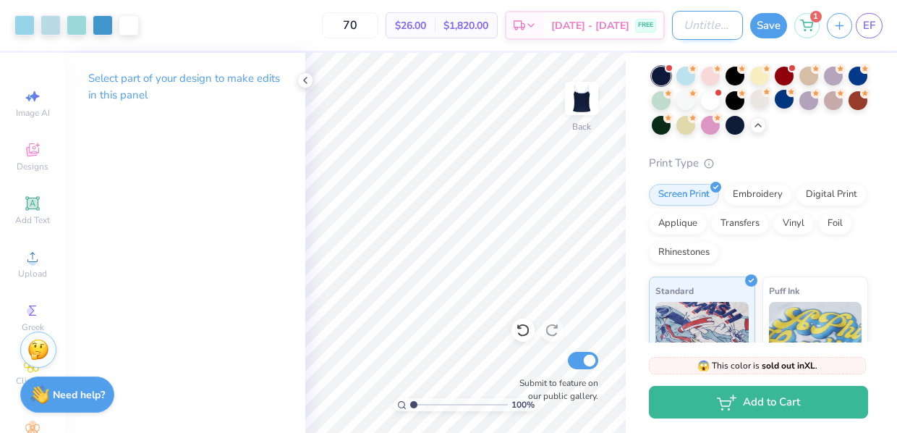
click at [689, 31] on input "Design Title" at bounding box center [707, 25] width 71 height 29
type input "ANCHORED"
click at [774, 25] on button "Save" at bounding box center [768, 23] width 37 height 25
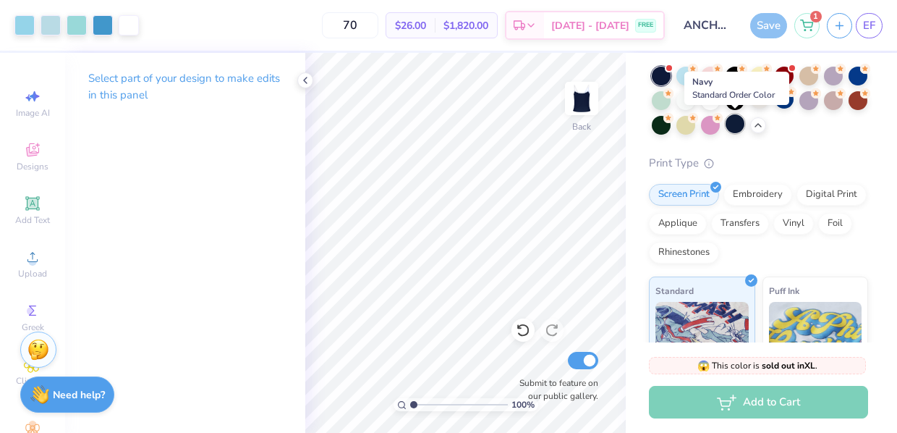
click at [733, 124] on div at bounding box center [735, 123] width 19 height 19
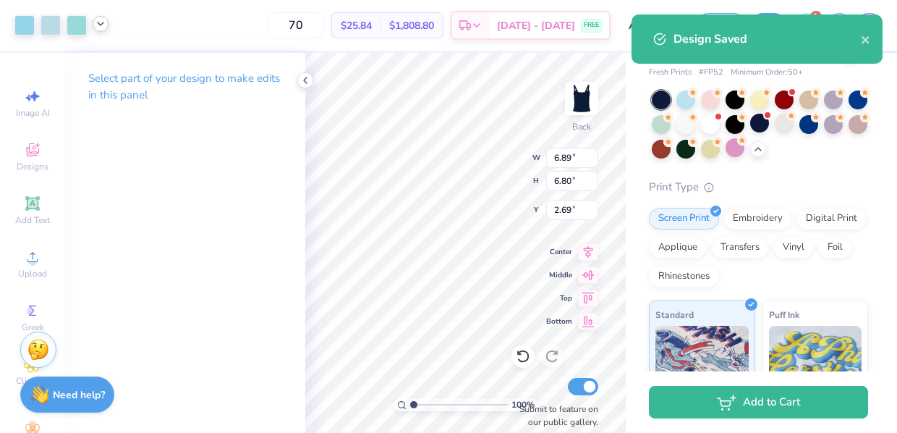
click at [98, 28] on icon at bounding box center [101, 24] width 12 height 12
click at [115, 65] on div at bounding box center [114, 61] width 20 height 20
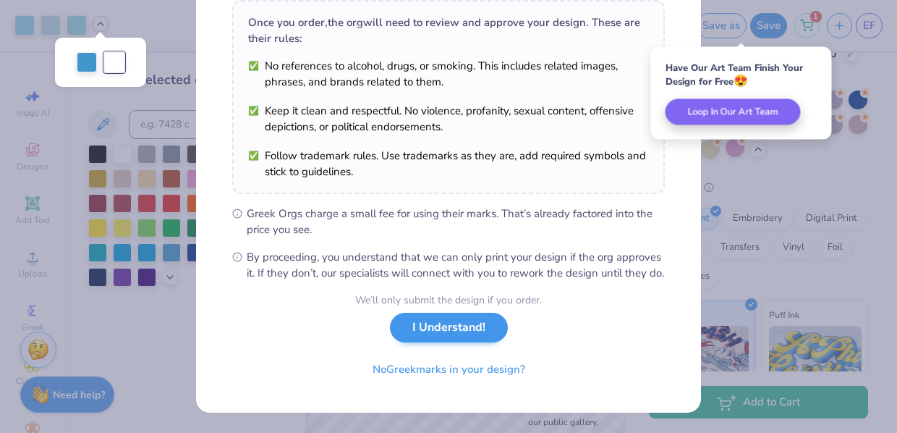
click at [459, 328] on button "I Understand!" at bounding box center [449, 328] width 118 height 30
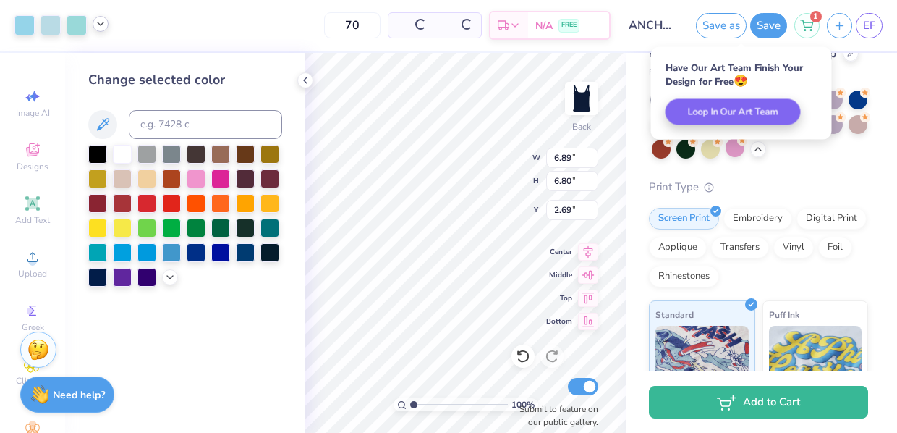
scroll to position [32, 0]
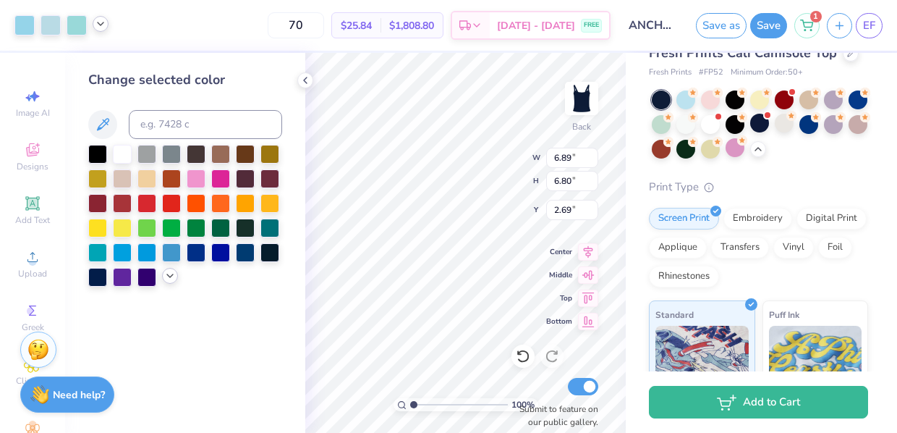
click at [169, 280] on icon at bounding box center [170, 276] width 12 height 12
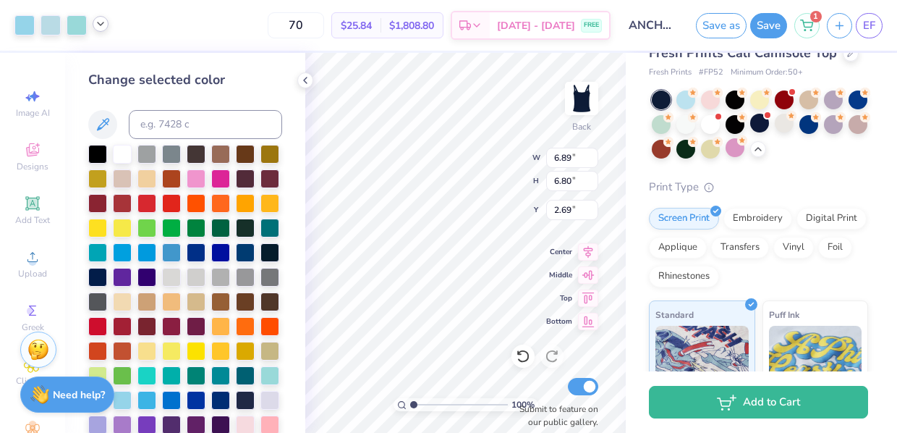
click at [103, 28] on icon at bounding box center [101, 24] width 12 height 12
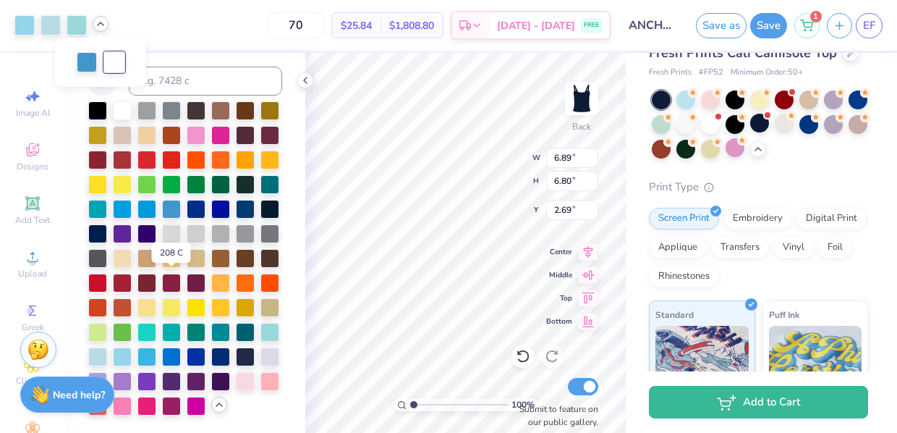
scroll to position [46, 0]
click at [96, 354] on div at bounding box center [97, 355] width 19 height 19
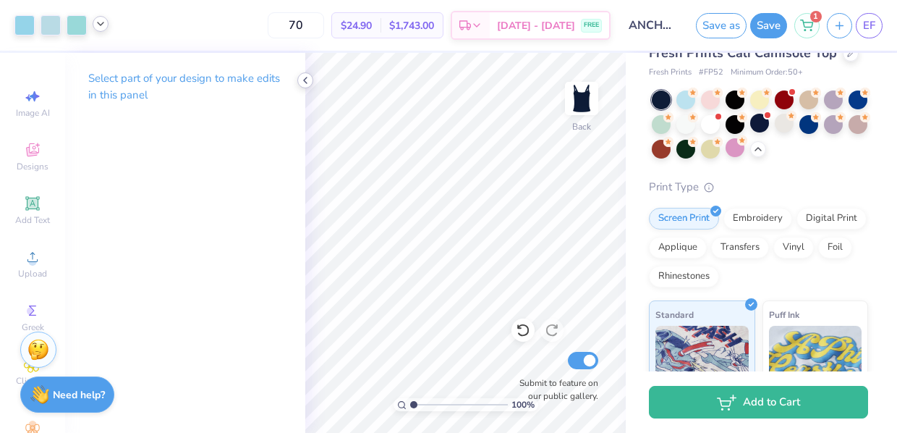
click at [305, 82] on icon at bounding box center [306, 81] width 12 height 12
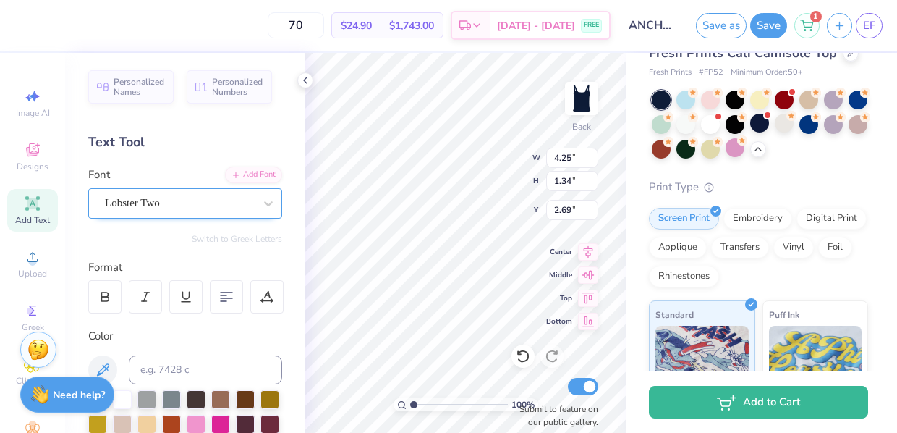
click at [190, 211] on div at bounding box center [179, 203] width 149 height 20
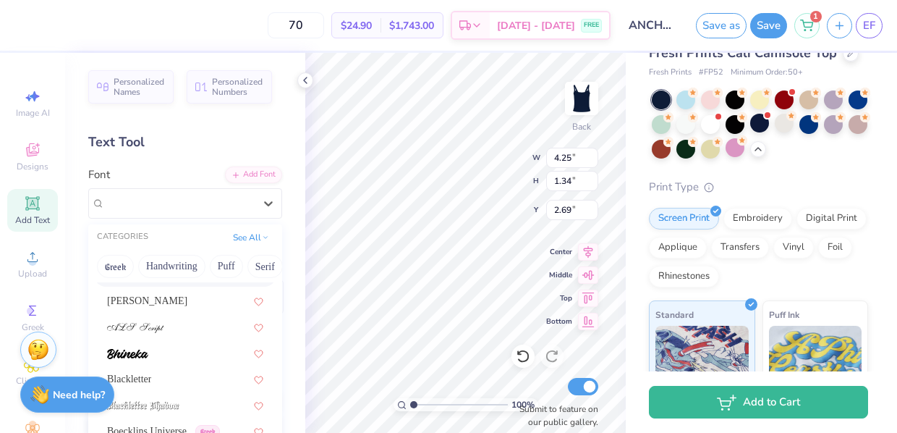
scroll to position [18, 0]
click at [195, 300] on div "a Antara Distance" at bounding box center [185, 299] width 156 height 15
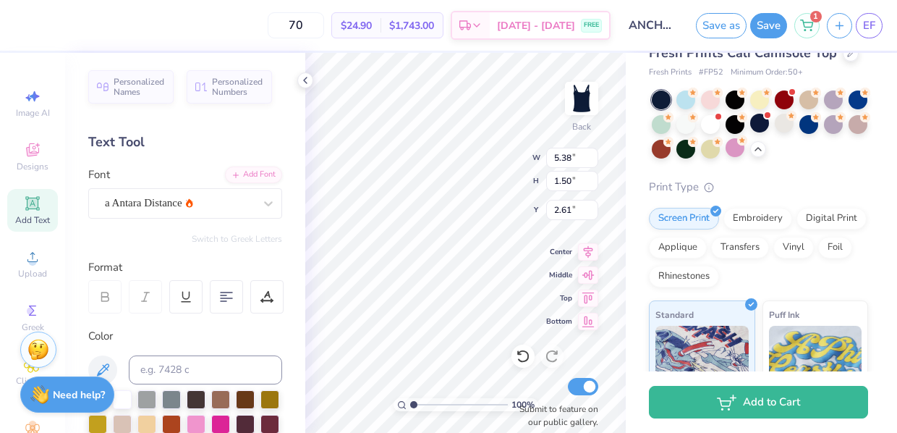
type input "5.38"
type input "1.50"
type input "2.61"
click at [209, 212] on div at bounding box center [179, 203] width 149 height 20
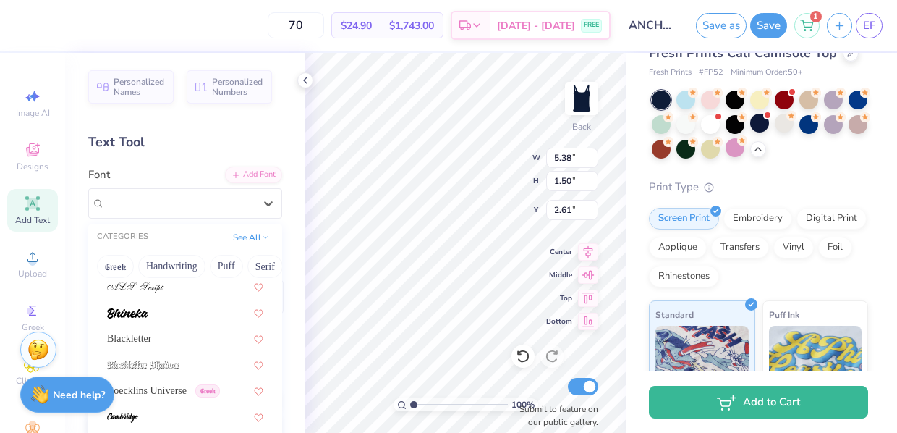
scroll to position [93, 0]
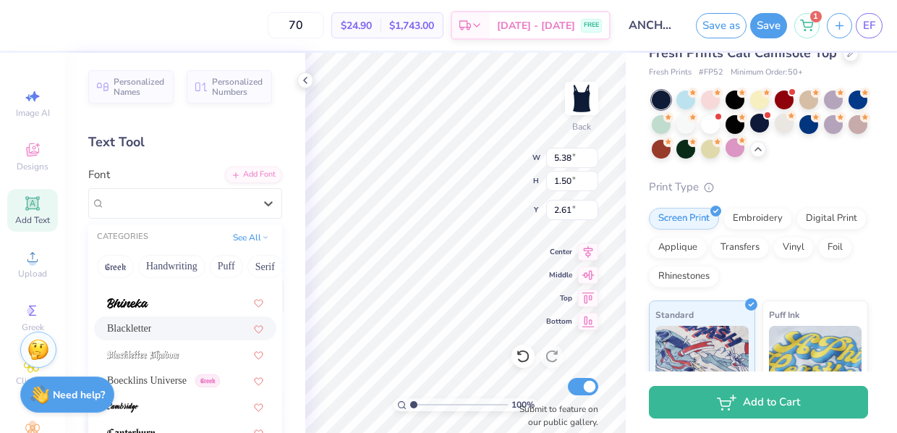
click at [182, 318] on div "Blackletter" at bounding box center [185, 328] width 182 height 24
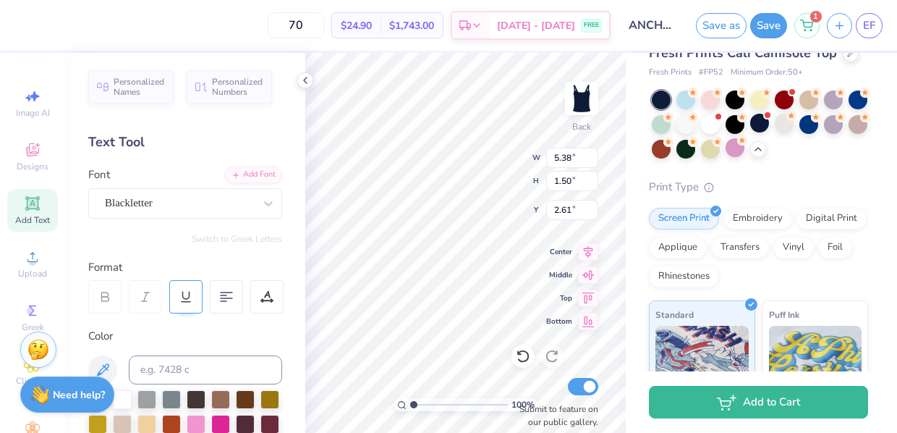
type input "4.44"
type input "1.38"
type input "2.67"
click at [247, 205] on div "Blackletter" at bounding box center [179, 203] width 152 height 22
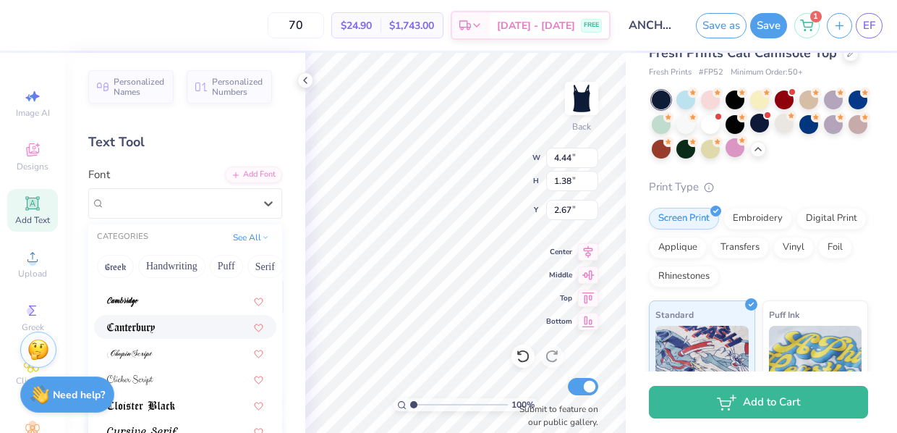
scroll to position [201, 0]
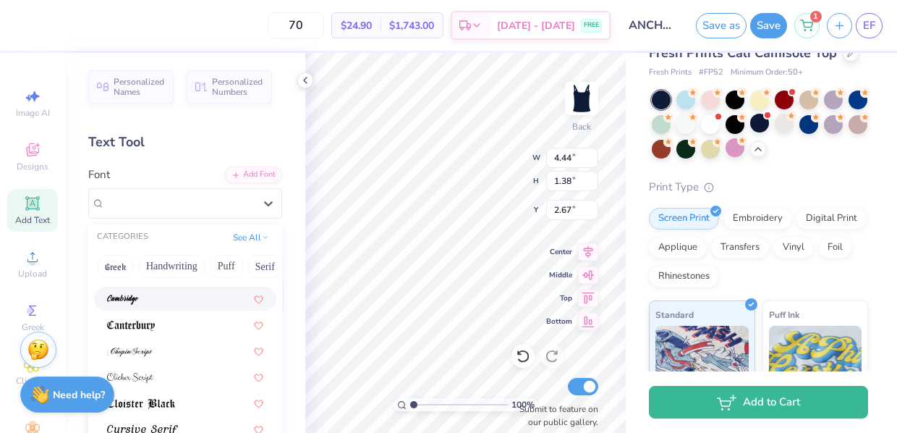
click at [164, 299] on div at bounding box center [185, 298] width 156 height 15
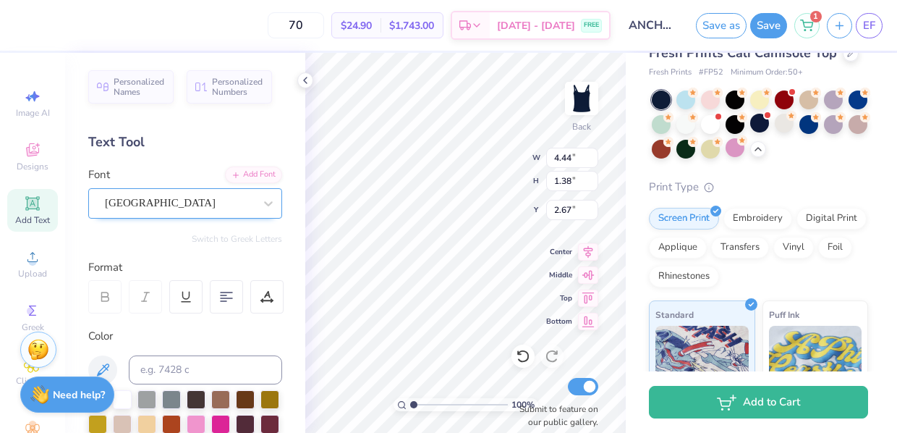
type input "4.45"
type input "1.45"
type input "2.64"
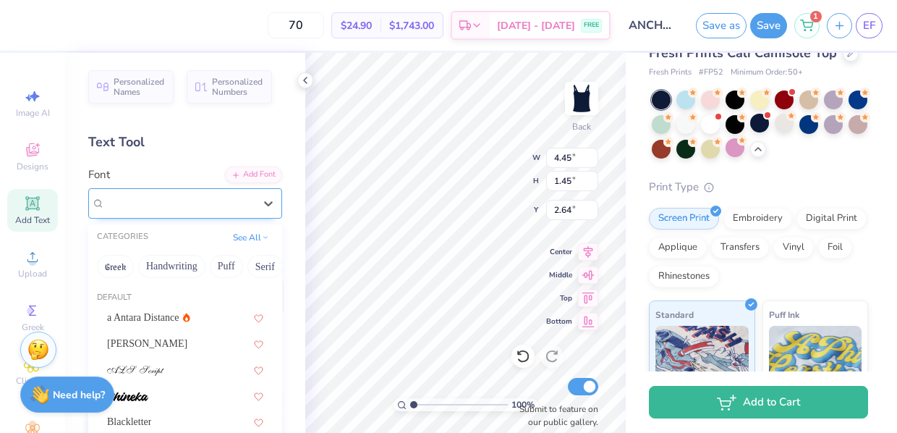
click at [234, 208] on div "[GEOGRAPHIC_DATA]" at bounding box center [179, 203] width 152 height 22
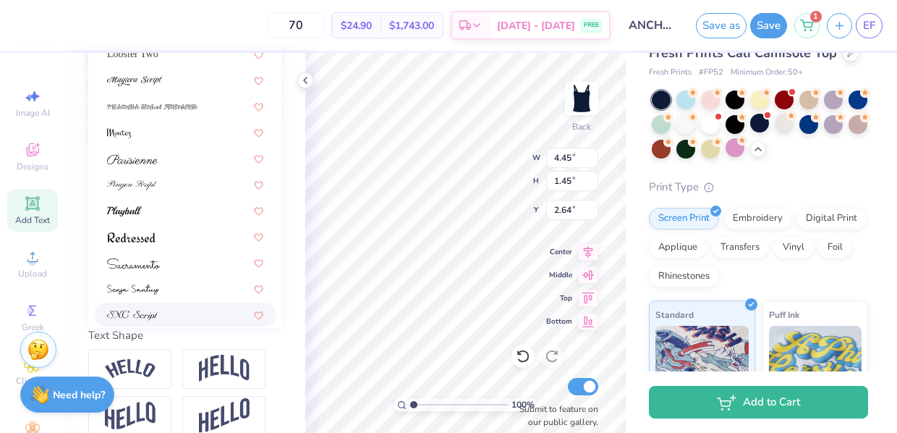
scroll to position [342, 0]
click at [179, 242] on div at bounding box center [185, 237] width 156 height 15
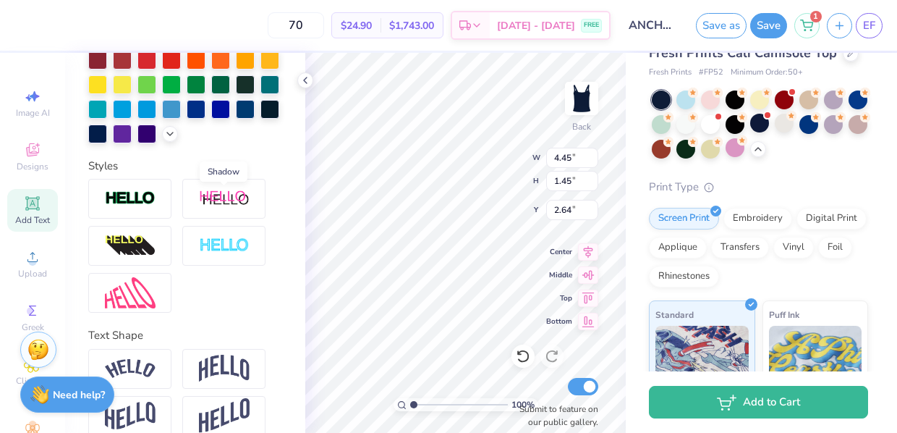
type input "4.49"
type input "1.07"
type input "2.83"
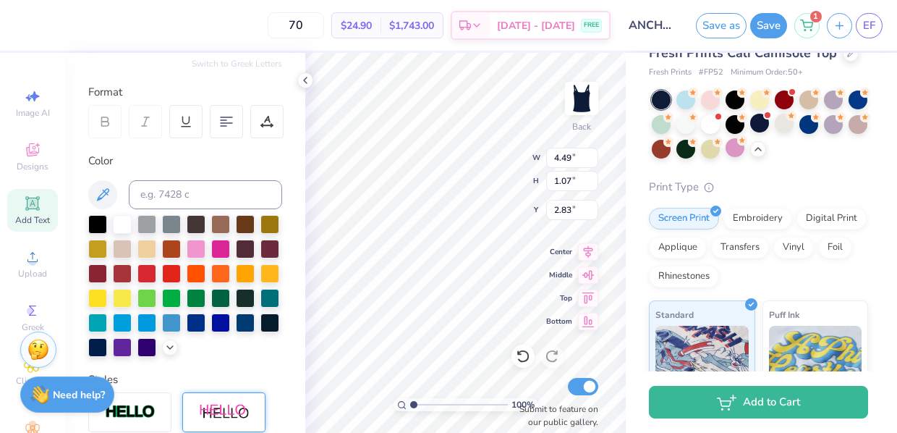
scroll to position [56, 0]
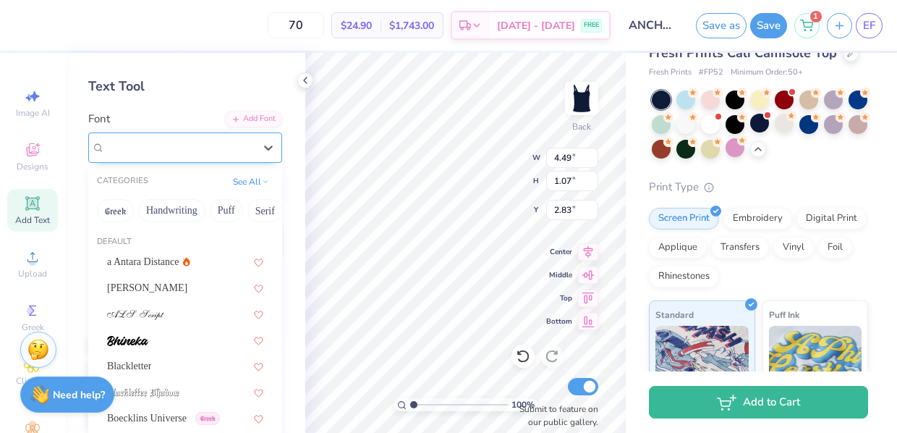
click at [191, 143] on div "Redressed" at bounding box center [179, 147] width 152 height 22
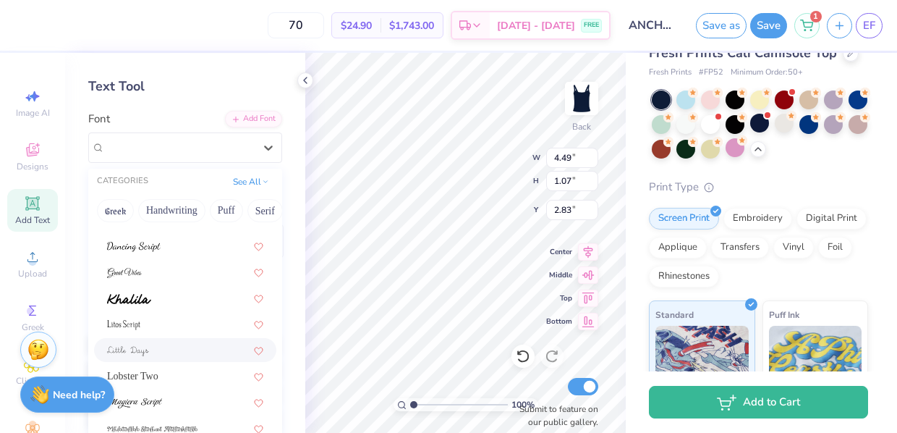
scroll to position [354, 0]
click at [157, 376] on div "Lobster Two" at bounding box center [185, 376] width 156 height 15
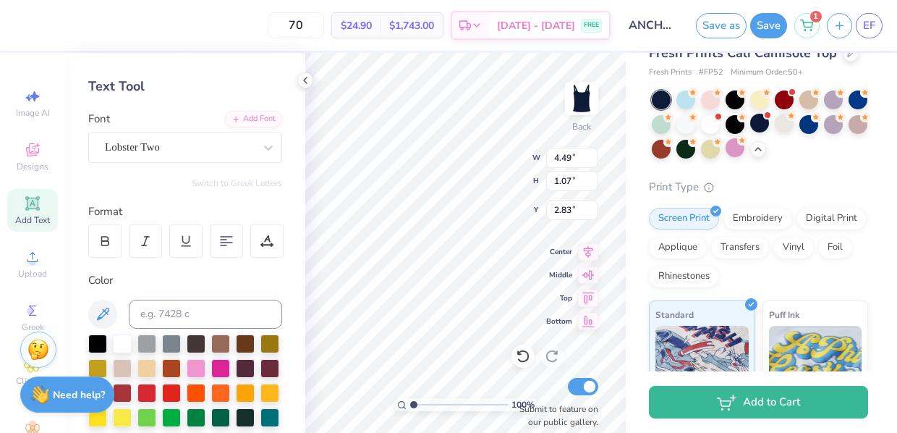
type input "4.25"
type input "1.34"
type input "2.69"
click at [310, 83] on icon at bounding box center [306, 81] width 12 height 12
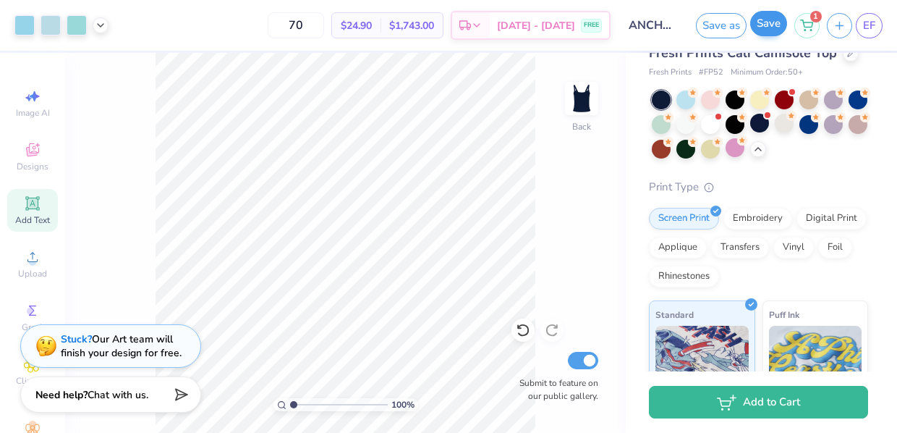
click at [758, 25] on button "Save" at bounding box center [768, 23] width 37 height 25
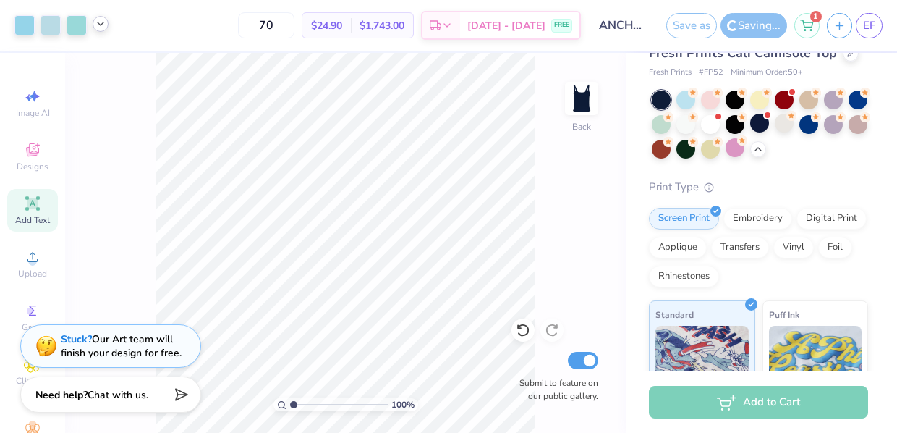
click at [101, 25] on icon at bounding box center [101, 24] width 12 height 12
click at [151, 33] on div "70 $24.90 Per Item $1,743.00 Total Est. Delivery [DATE] - [DATE] FREE" at bounding box center [348, 25] width 465 height 51
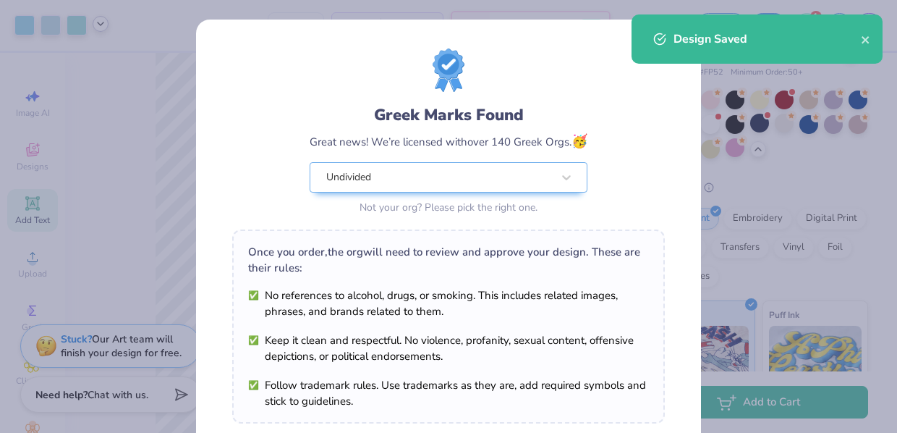
scroll to position [10, 0]
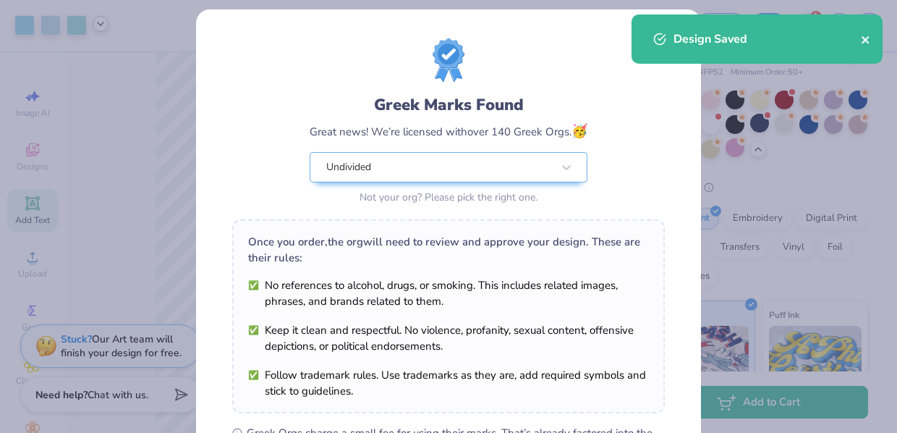
click at [866, 36] on icon "close" at bounding box center [866, 40] width 10 height 12
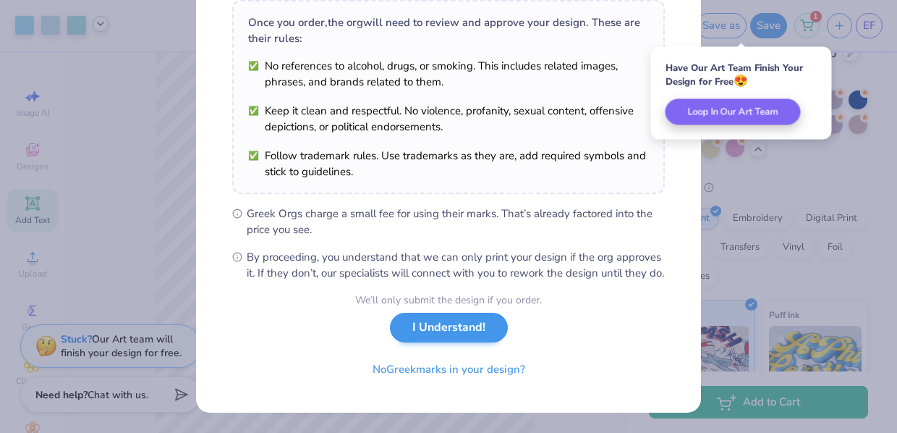
click at [455, 335] on button "I Understand!" at bounding box center [449, 328] width 118 height 30
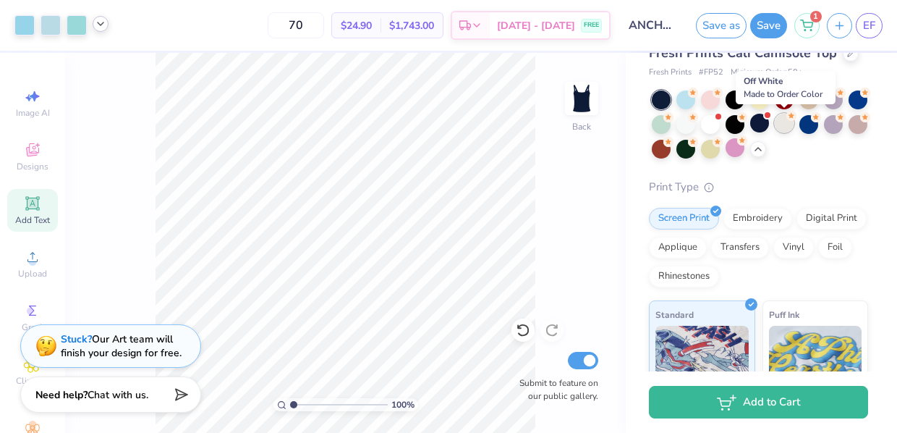
click at [783, 127] on div at bounding box center [784, 123] width 19 height 19
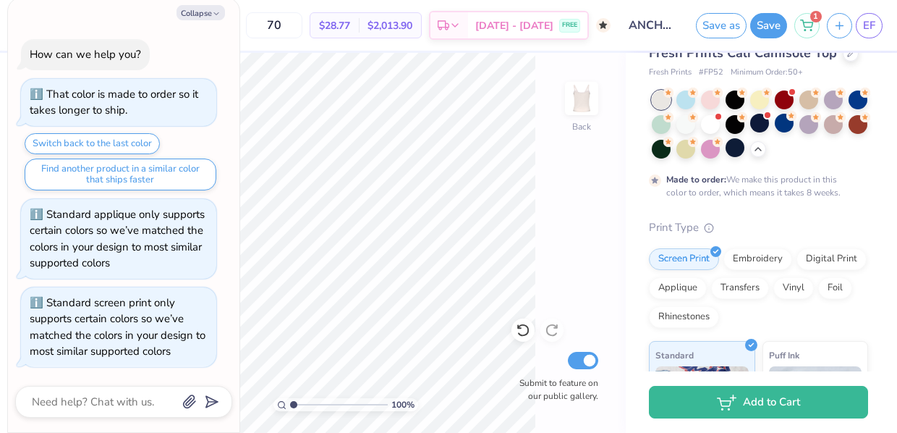
scroll to position [444, 0]
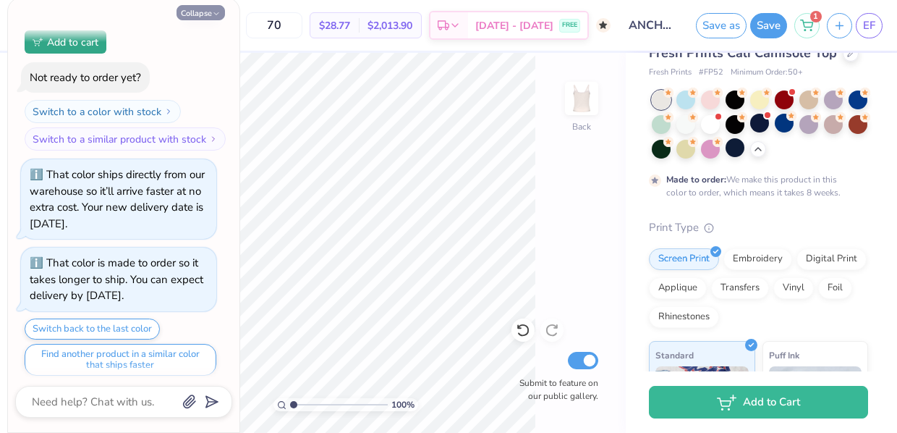
click at [208, 15] on button "Collapse" at bounding box center [201, 12] width 48 height 15
type textarea "x"
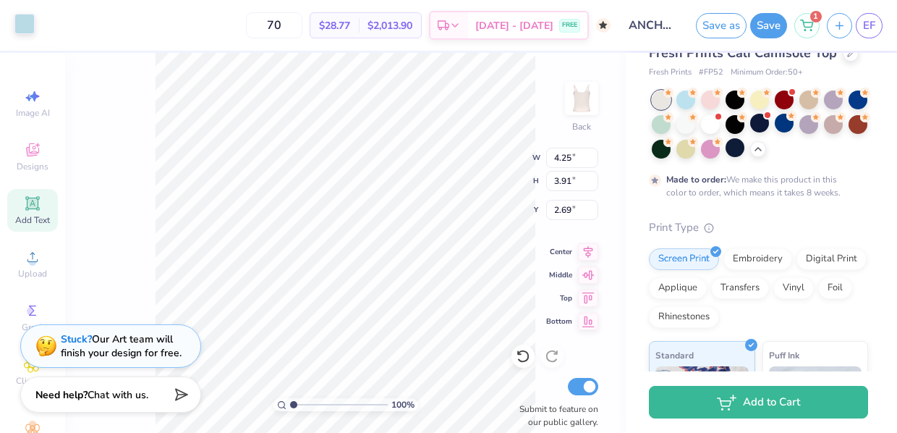
click at [30, 26] on div at bounding box center [24, 24] width 20 height 20
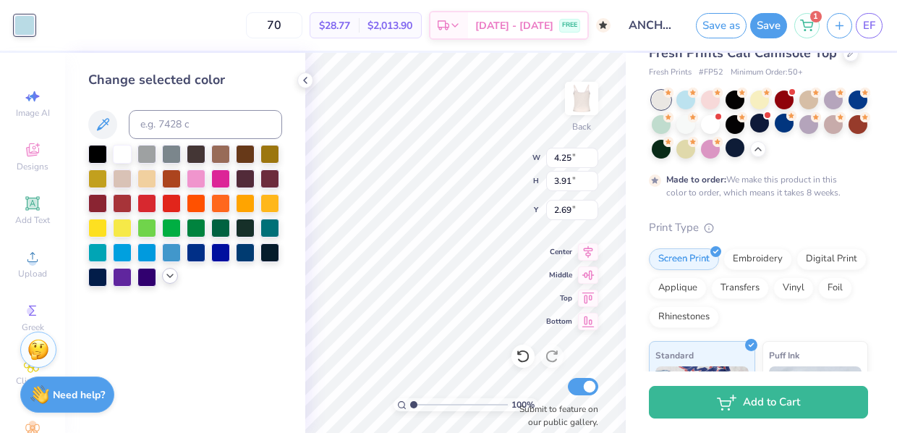
click at [168, 279] on icon at bounding box center [170, 276] width 12 height 12
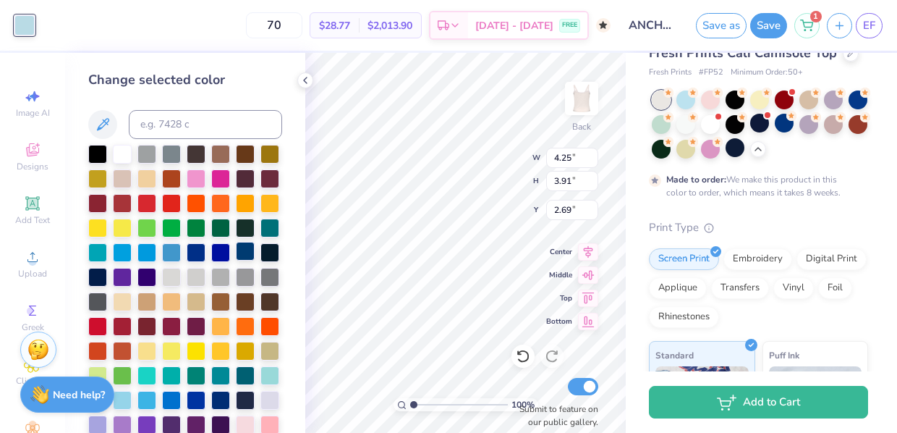
click at [249, 255] on div at bounding box center [245, 251] width 19 height 19
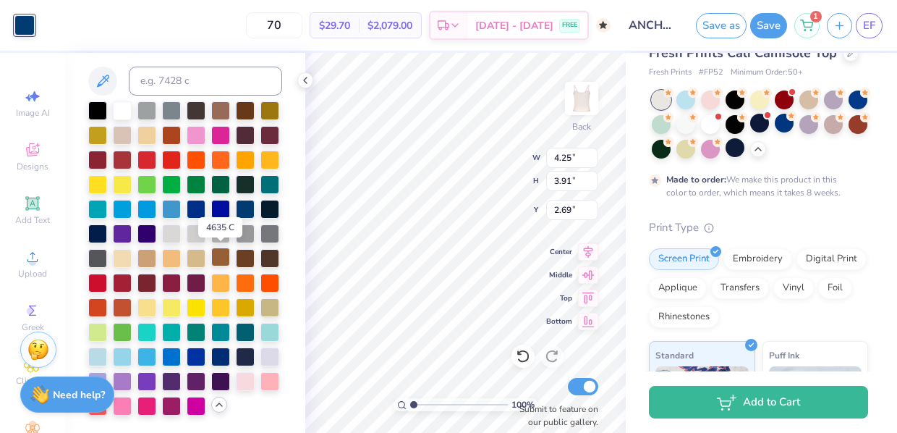
scroll to position [46, 0]
click at [175, 211] on div at bounding box center [171, 207] width 19 height 19
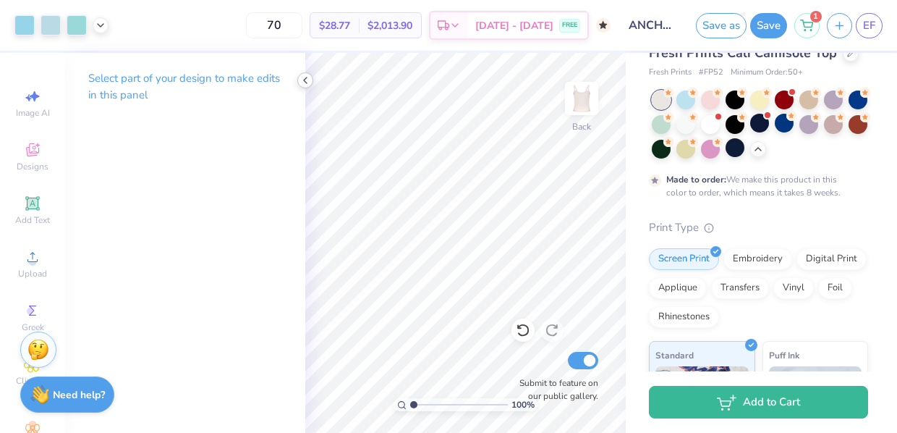
click at [304, 82] on icon at bounding box center [306, 81] width 12 height 12
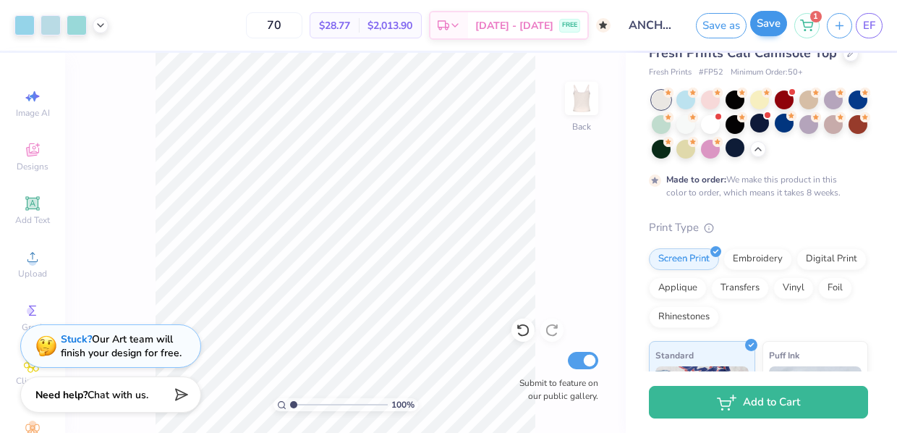
click at [764, 28] on button "Save" at bounding box center [768, 23] width 37 height 25
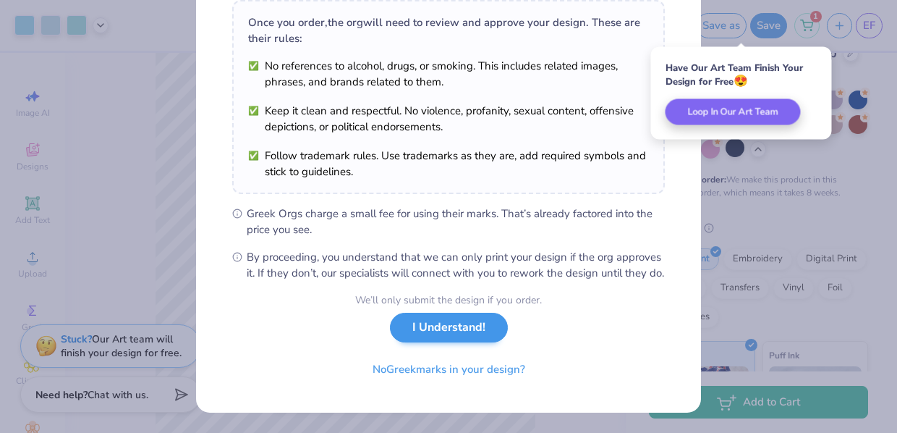
click at [457, 332] on button "I Understand!" at bounding box center [449, 328] width 118 height 30
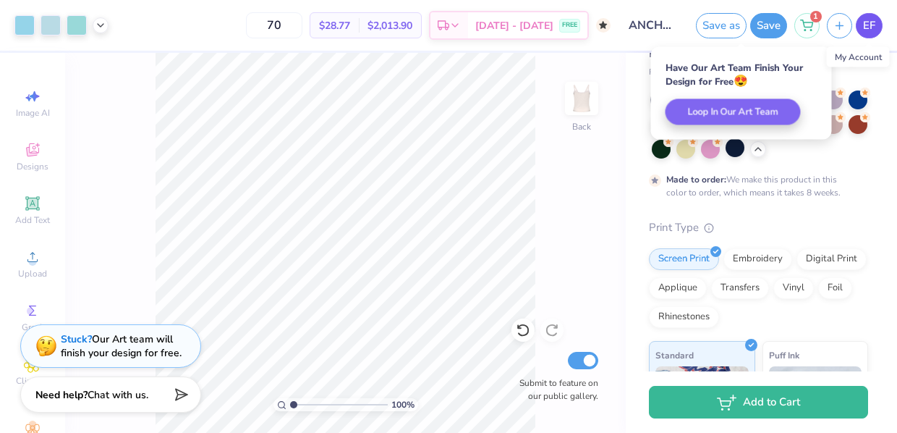
click at [868, 25] on span "EF" at bounding box center [869, 25] width 12 height 17
